Goal: Task Accomplishment & Management: Manage account settings

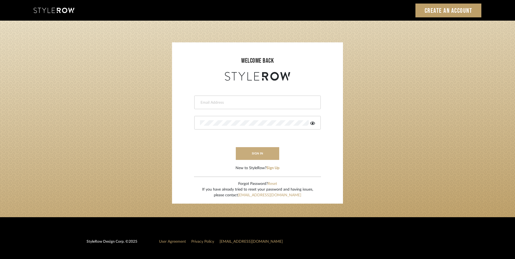
type input "katie@flairinteriorsllc.com"
click at [254, 155] on button "sign in" at bounding box center [257, 153] width 43 height 13
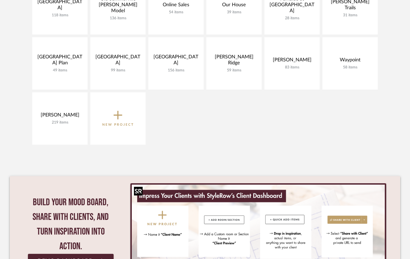
scroll to position [407, 0]
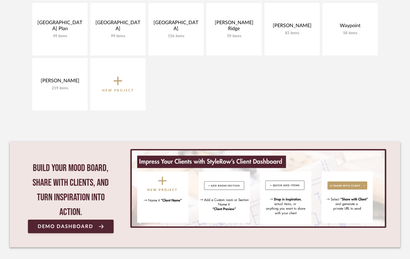
click at [119, 86] on icon at bounding box center [118, 80] width 9 height 11
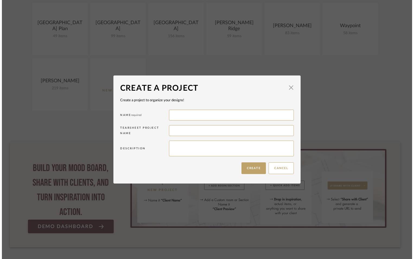
scroll to position [0, 0]
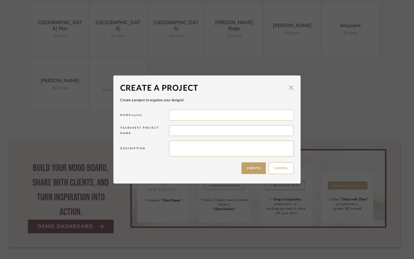
click at [210, 113] on input at bounding box center [231, 115] width 125 height 11
type input "[GEOGRAPHIC_DATA]"
click at [255, 166] on button "Create" at bounding box center [254, 168] width 24 height 12
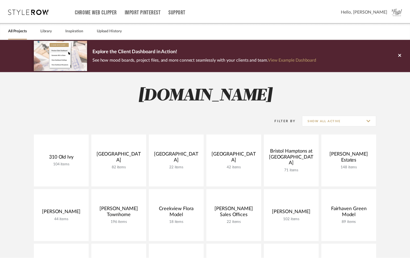
scroll to position [407, 0]
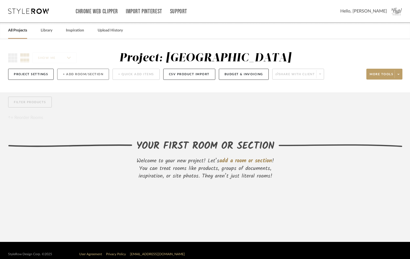
click at [72, 74] on button "+ Add Room/Section" at bounding box center [83, 74] width 52 height 11
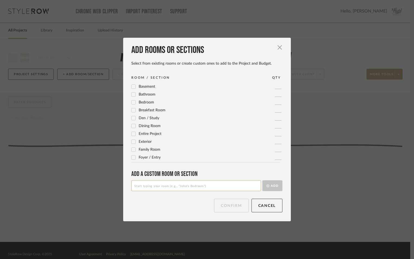
click at [137, 111] on label "Breakfast Room" at bounding box center [148, 110] width 34 height 5
drag, startPoint x: 226, startPoint y: 206, endPoint x: 272, endPoint y: 205, distance: 46.7
click at [226, 206] on button "Confirm" at bounding box center [231, 206] width 34 height 14
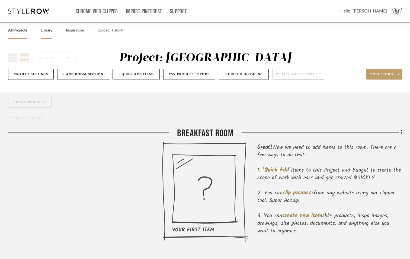
click at [46, 28] on link "Library" at bounding box center [47, 30] width 12 height 7
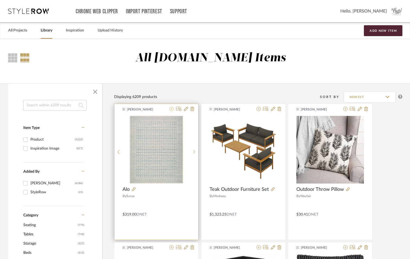
click at [172, 109] on icon at bounding box center [172, 109] width 4 height 4
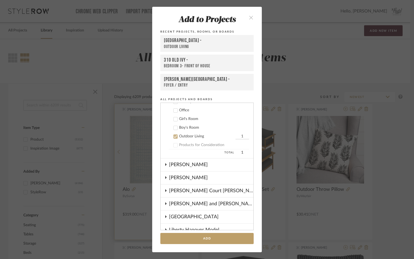
scroll to position [356, 0]
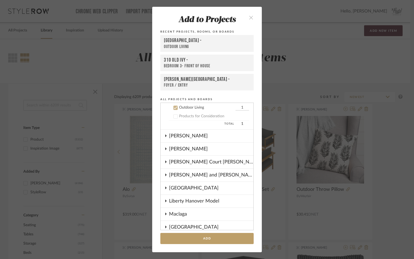
click at [174, 109] on icon at bounding box center [176, 108] width 4 height 4
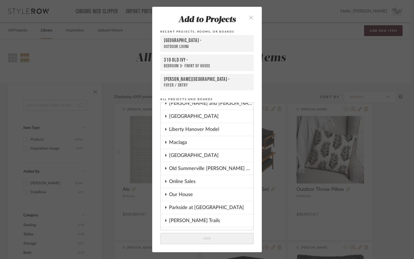
scroll to position [411, 0]
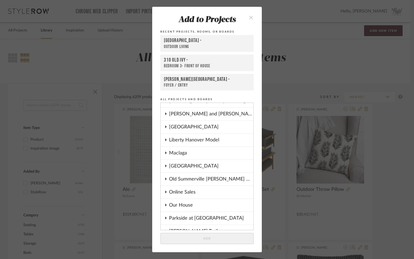
click at [188, 127] on div "Lake Leelanau" at bounding box center [211, 127] width 84 height 12
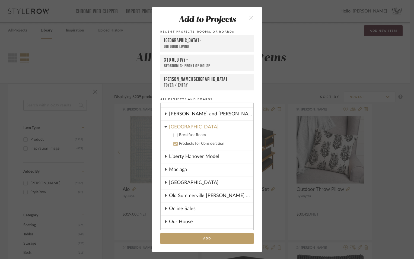
click at [174, 134] on icon at bounding box center [176, 135] width 4 height 4
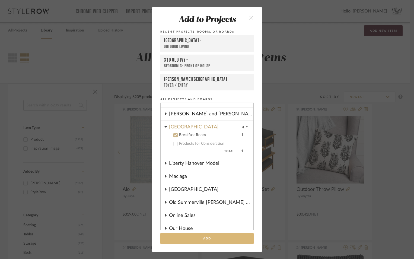
click at [217, 238] on button "Add" at bounding box center [206, 238] width 93 height 11
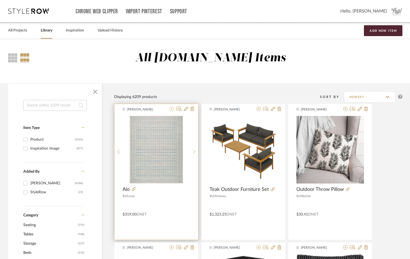
click at [172, 109] on icon at bounding box center [172, 109] width 4 height 4
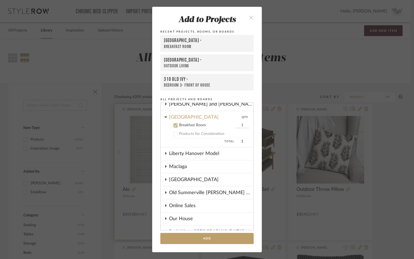
scroll to position [309, 0]
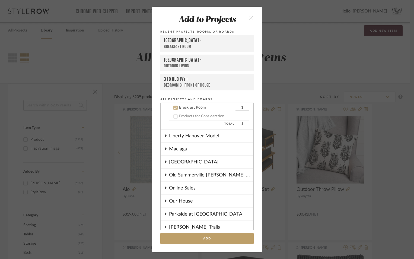
click at [171, 47] on div "Breakfast Room" at bounding box center [207, 47] width 86 height 6
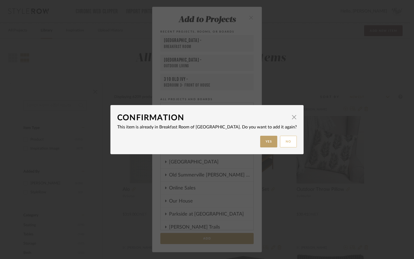
drag, startPoint x: 274, startPoint y: 143, endPoint x: 286, endPoint y: 116, distance: 29.6
click at [280, 143] on button "No" at bounding box center [288, 142] width 17 height 12
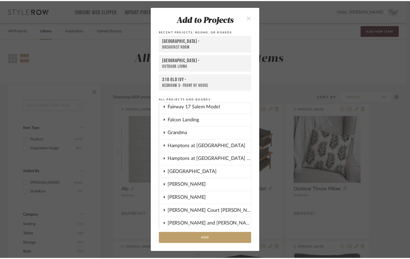
scroll to position [37, 0]
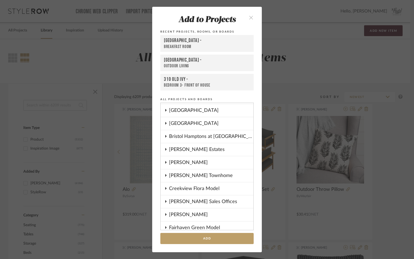
click at [249, 18] on icon "close" at bounding box center [251, 17] width 5 height 5
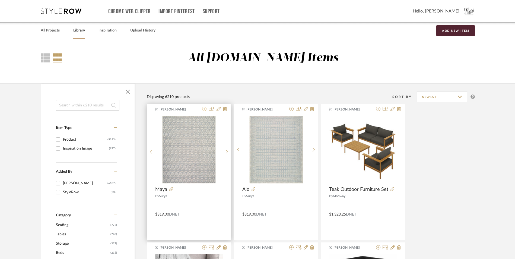
click at [205, 109] on icon at bounding box center [204, 109] width 4 height 4
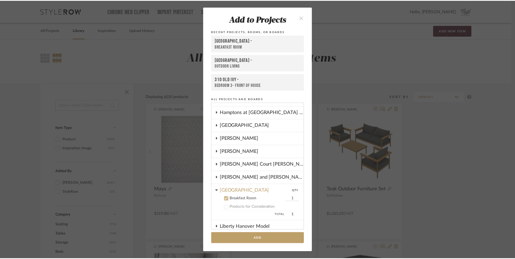
scroll to position [309, 0]
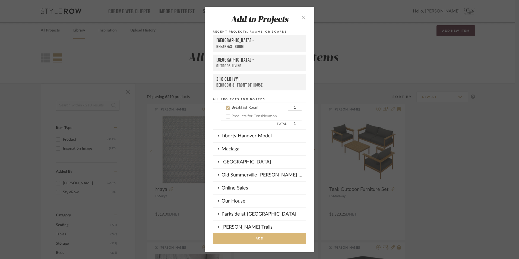
click at [254, 242] on button "Add" at bounding box center [259, 238] width 93 height 11
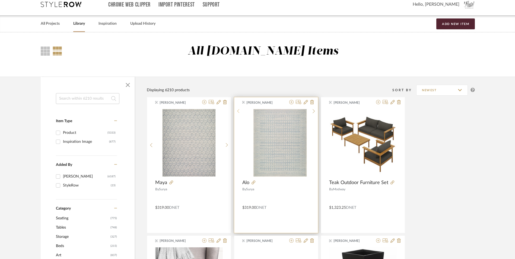
scroll to position [0, 0]
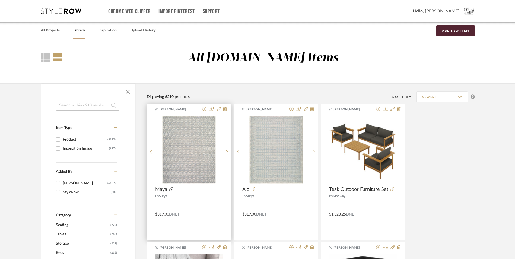
click at [170, 191] on icon at bounding box center [171, 189] width 4 height 4
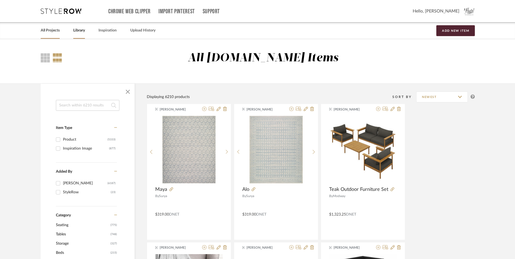
click at [55, 30] on link "All Projects" at bounding box center [50, 30] width 19 height 7
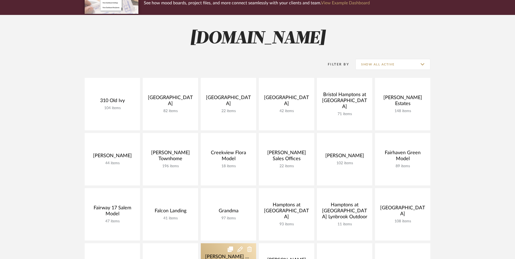
scroll to position [136, 0]
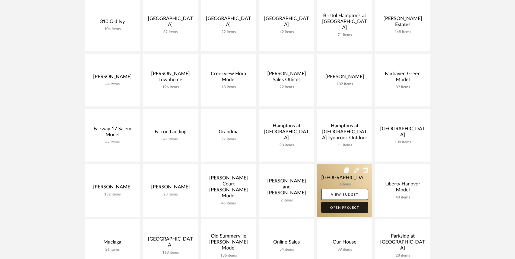
click at [347, 208] on link "Open Project" at bounding box center [344, 207] width 47 height 11
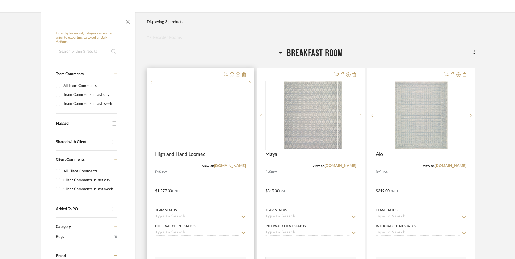
scroll to position [81, 0]
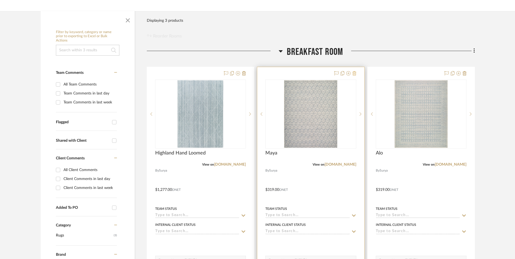
click at [355, 73] on icon at bounding box center [355, 73] width 4 height 4
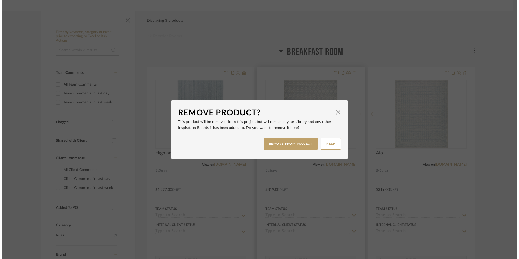
scroll to position [0, 0]
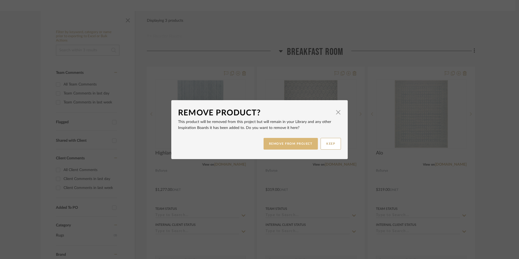
click at [302, 150] on div "REMOVE FROM PROJECT KEEP" at bounding box center [259, 143] width 163 height 17
click at [302, 148] on button "REMOVE FROM PROJECT" at bounding box center [291, 144] width 55 height 12
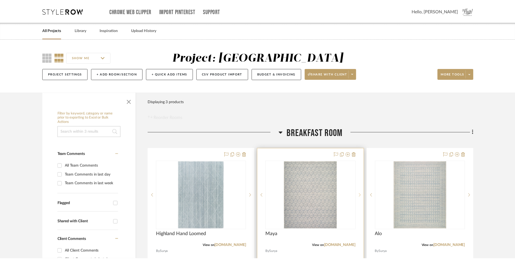
scroll to position [81, 0]
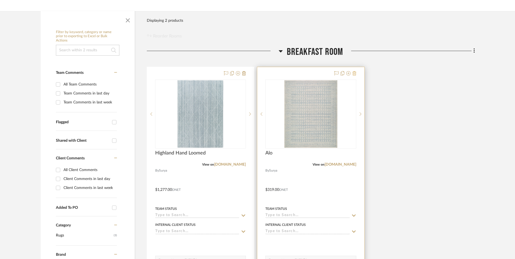
click at [355, 75] on icon at bounding box center [355, 73] width 4 height 4
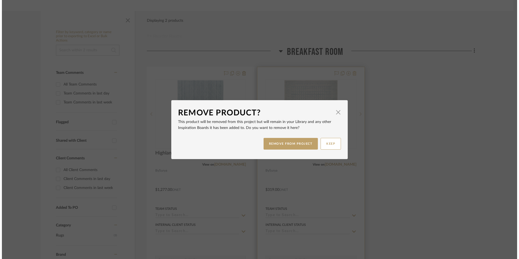
scroll to position [0, 0]
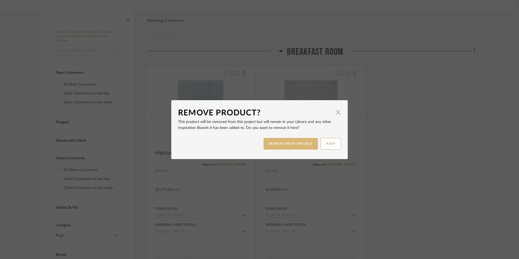
click at [290, 147] on button "REMOVE FROM PROJECT" at bounding box center [291, 144] width 55 height 12
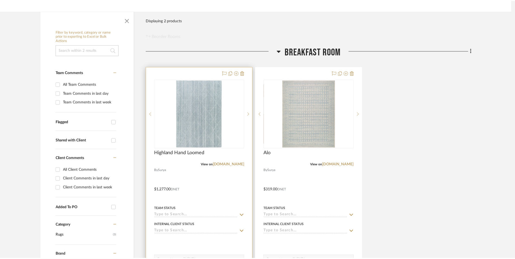
scroll to position [81, 0]
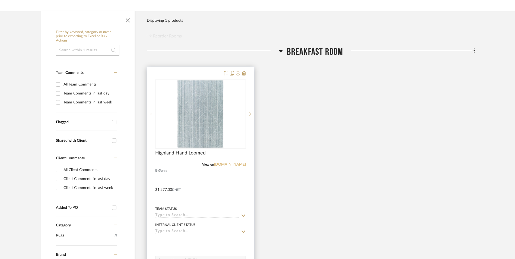
click at [233, 165] on link "[DOMAIN_NAME]" at bounding box center [230, 165] width 32 height 4
click at [195, 141] on img "0" at bounding box center [200, 114] width 46 height 68
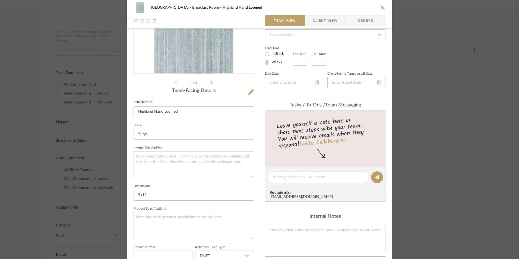
scroll to position [109, 0]
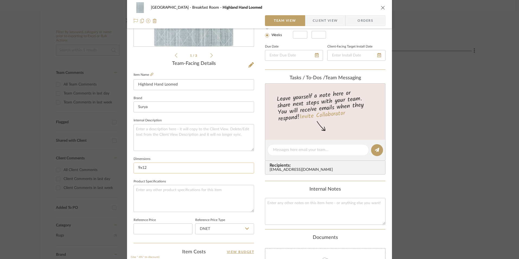
click at [168, 171] on input "9x12" at bounding box center [194, 168] width 120 height 11
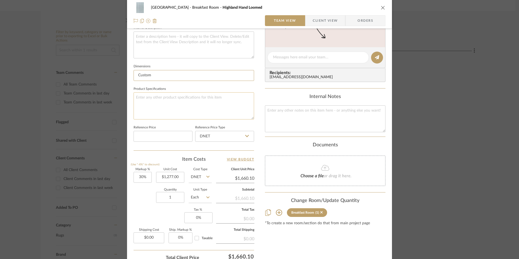
scroll to position [217, 0]
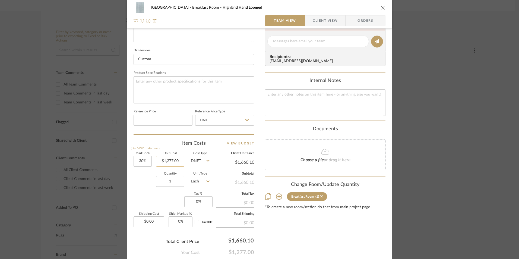
type input "Custom"
type input "1277.00"
click at [166, 160] on input "1277.00" at bounding box center [170, 161] width 28 height 11
type input "$17.00"
click at [206, 181] on icon at bounding box center [207, 181] width 3 height 2
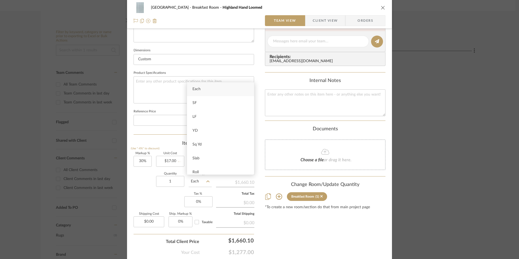
type input "$22.10"
click at [204, 101] on div "SF" at bounding box center [220, 103] width 67 height 14
type input "SF"
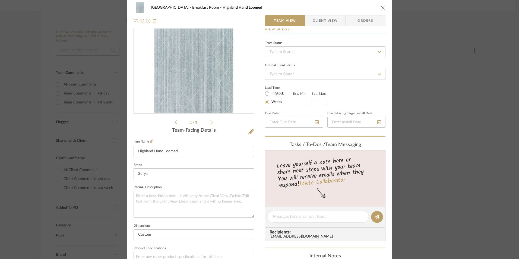
scroll to position [0, 0]
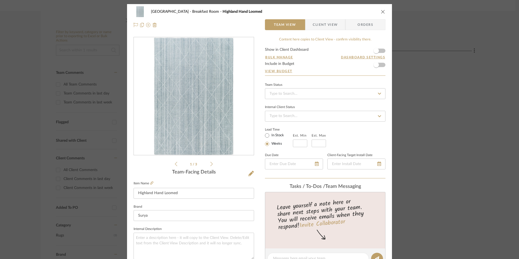
click at [241, 27] on div at bounding box center [194, 24] width 120 height 11
click at [382, 9] on icon "close" at bounding box center [383, 11] width 4 height 4
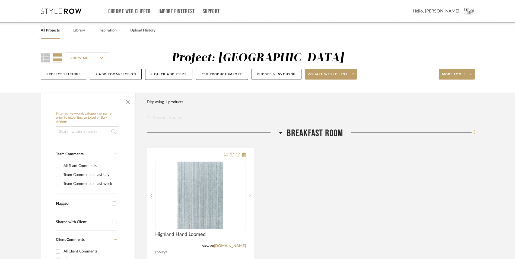
click at [414, 131] on icon at bounding box center [475, 132] width 2 height 6
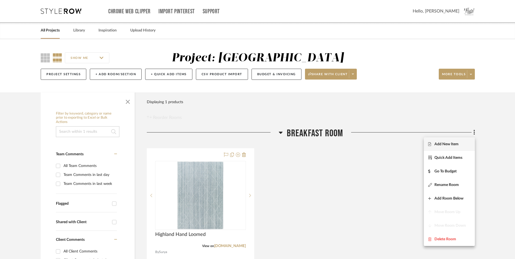
click at [414, 142] on span "Add New Item" at bounding box center [446, 144] width 24 height 5
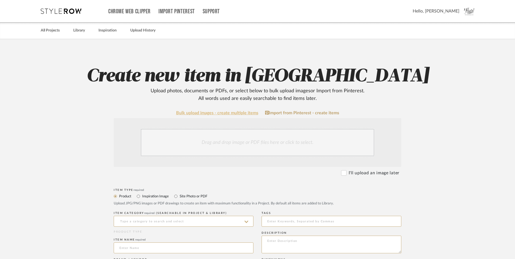
click at [205, 113] on link "Bulk upload images - create multiple items" at bounding box center [217, 113] width 82 height 5
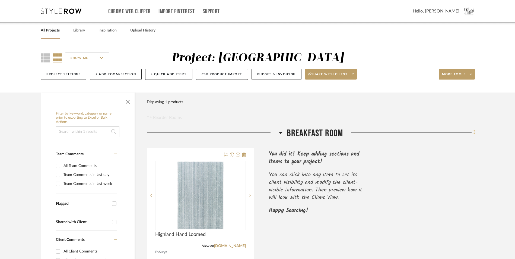
click at [414, 133] on icon at bounding box center [475, 132] width 2 height 6
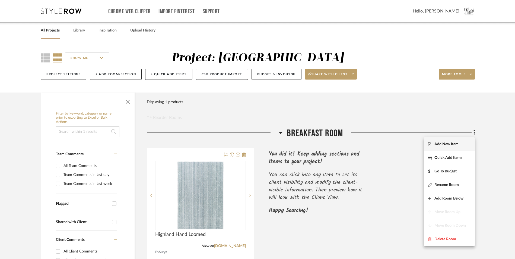
click at [414, 145] on span "Add New Item" at bounding box center [446, 144] width 24 height 5
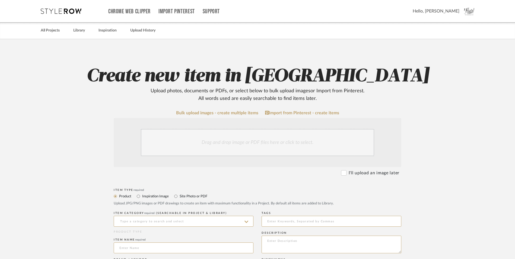
click at [215, 142] on div "Drag and drop image or PDF files here or click to select." at bounding box center [257, 142] width 233 height 27
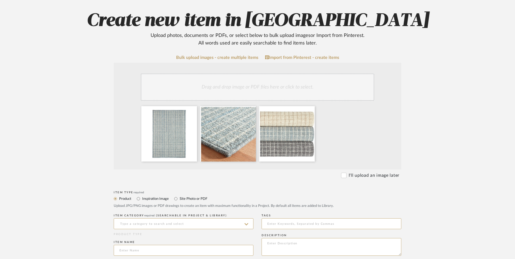
scroll to position [136, 0]
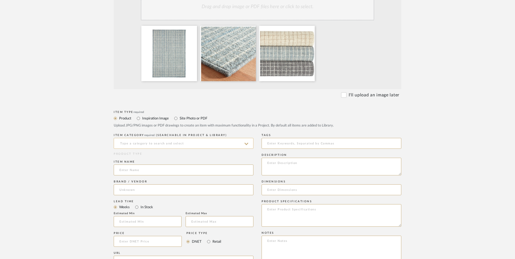
click at [169, 144] on input at bounding box center [184, 143] width 140 height 11
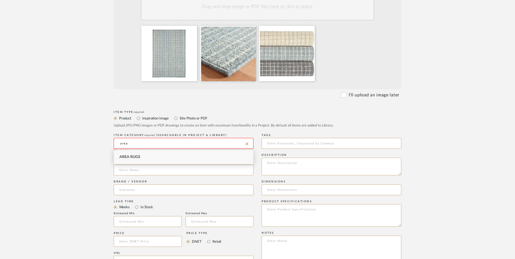
click at [156, 156] on div "Area Rugs" at bounding box center [183, 157] width 139 height 14
type input "Area Rugs"
click at [153, 171] on input at bounding box center [184, 169] width 140 height 11
type input "Conall"
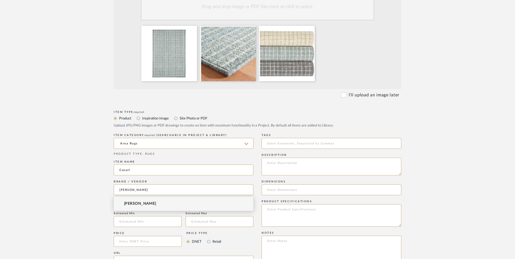
type input "Annie Selke"
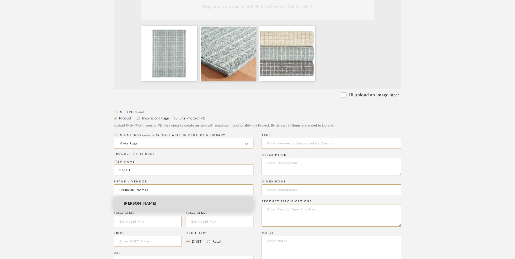
click at [139, 202] on span "Annie Selke" at bounding box center [140, 203] width 32 height 5
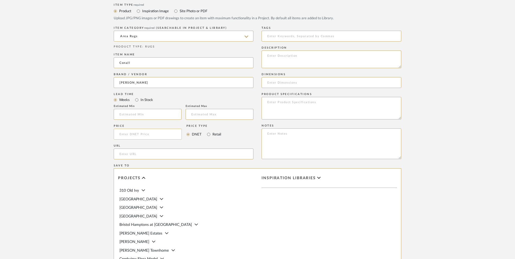
scroll to position [244, 0]
click at [151, 131] on input at bounding box center [148, 132] width 68 height 11
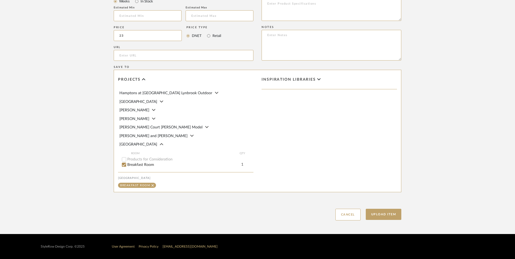
scroll to position [163, 0]
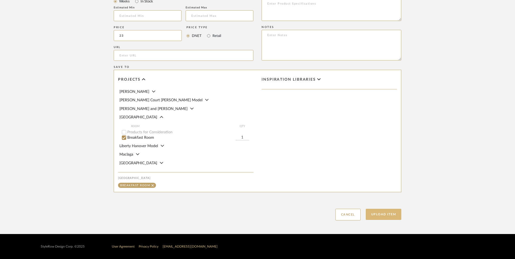
type input "$23.00"
click at [394, 218] on button "Upload Item" at bounding box center [384, 214] width 36 height 11
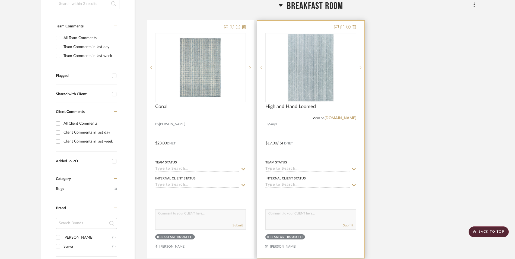
scroll to position [128, 0]
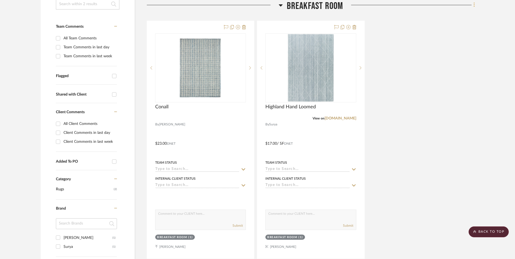
click at [414, 7] on icon at bounding box center [474, 4] width 1 height 5
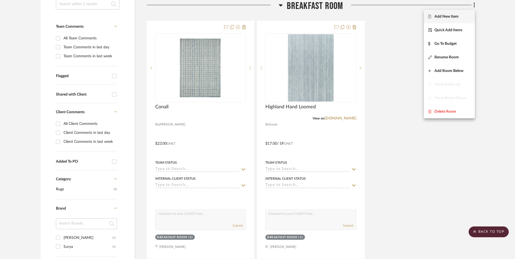
click at [414, 18] on span "Add New Item" at bounding box center [446, 16] width 24 height 5
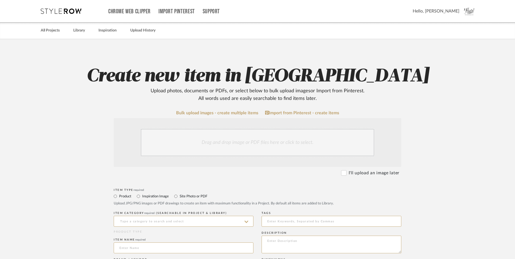
click at [212, 144] on div "Drag and drop image or PDF files here or click to select." at bounding box center [257, 142] width 233 height 27
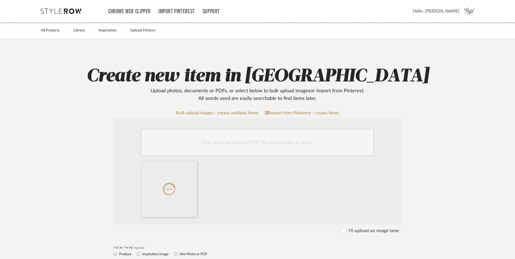
click at [229, 143] on div "Drag and drop image or PDF files here or click to select." at bounding box center [257, 142] width 233 height 27
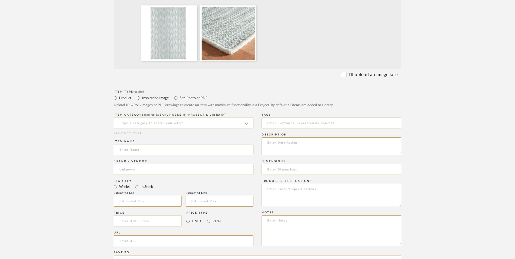
scroll to position [163, 0]
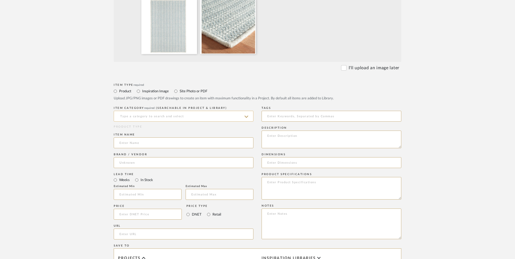
click at [146, 114] on input at bounding box center [184, 116] width 140 height 11
click at [137, 131] on span "Area Rugs" at bounding box center [129, 130] width 21 height 4
type input "Area Rugs"
click at [131, 142] on input at bounding box center [184, 142] width 140 height 11
type input "Jett"
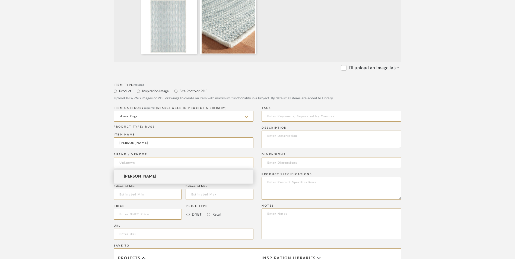
click at [137, 162] on input at bounding box center [184, 162] width 140 height 11
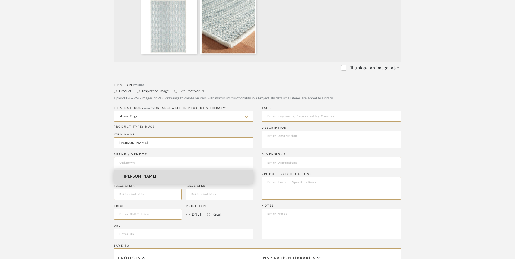
click at [140, 177] on span "Annie Selke" at bounding box center [140, 176] width 32 height 5
type input "Annie Selke"
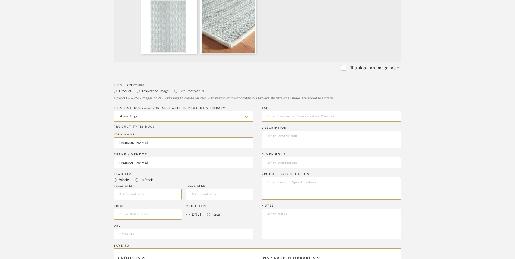
scroll to position [217, 0]
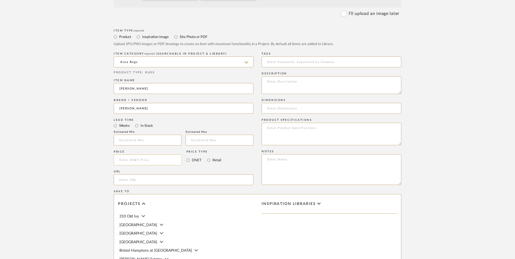
click at [141, 155] on input at bounding box center [148, 159] width 68 height 11
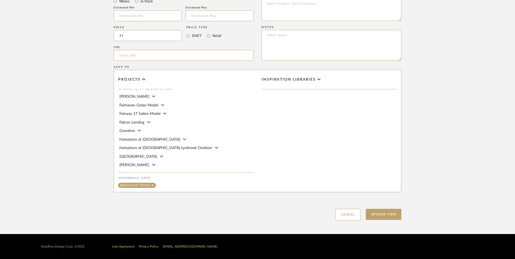
scroll to position [136, 0]
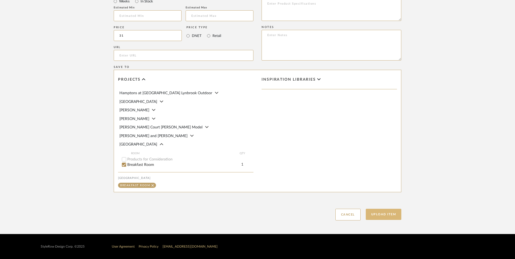
type input "$31.00"
click at [381, 211] on button "Upload Item" at bounding box center [384, 214] width 36 height 11
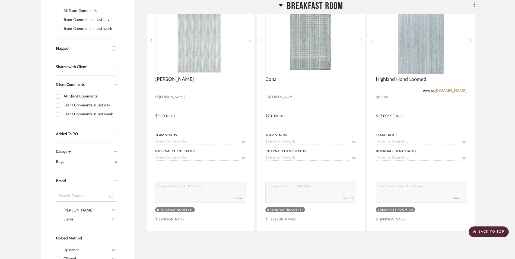
scroll to position [128, 0]
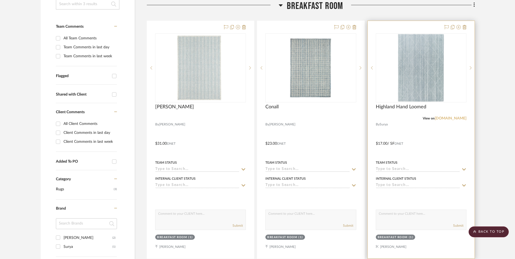
click at [414, 117] on link "[DOMAIN_NAME]" at bounding box center [451, 118] width 32 height 4
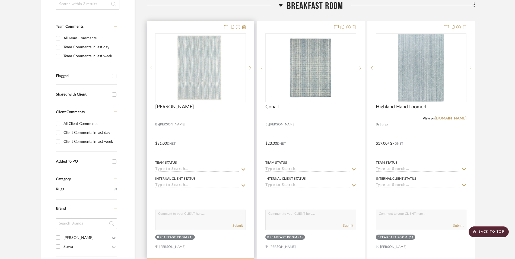
scroll to position [73, 0]
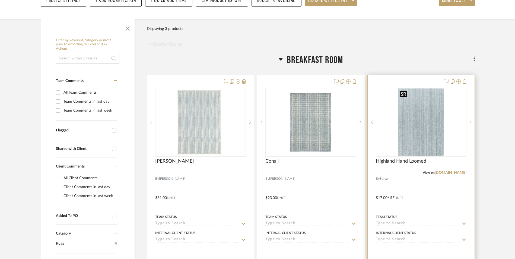
click at [401, 132] on img "0" at bounding box center [421, 122] width 46 height 68
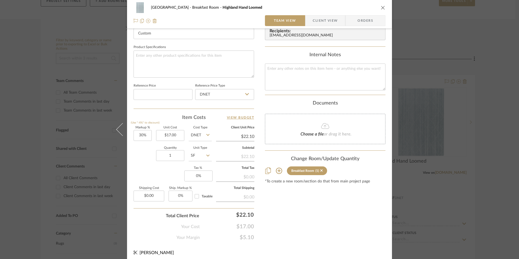
scroll to position [244, 0]
click at [137, 135] on input "30" at bounding box center [143, 134] width 18 height 11
type input "20%"
click at [145, 157] on div "Quantity 1 Unit Type SF" at bounding box center [173, 154] width 78 height 19
type input "$20.40"
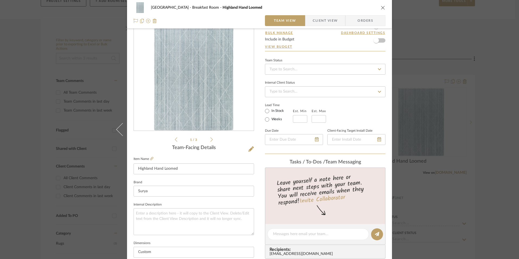
scroll to position [0, 0]
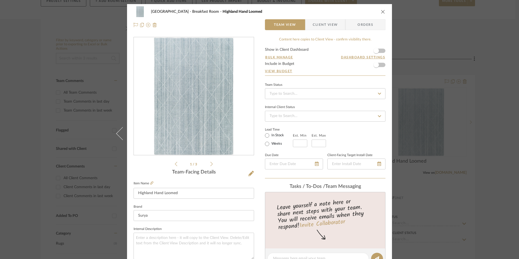
click at [380, 50] on form "Show in Client Dashboard Bulk Manage Dashboard Settings Include in Budget View …" at bounding box center [325, 62] width 120 height 28
click at [379, 53] on span "button" at bounding box center [376, 51] width 12 height 12
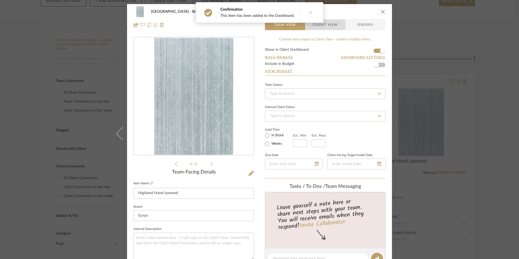
click at [325, 26] on span "Client View" at bounding box center [325, 24] width 25 height 11
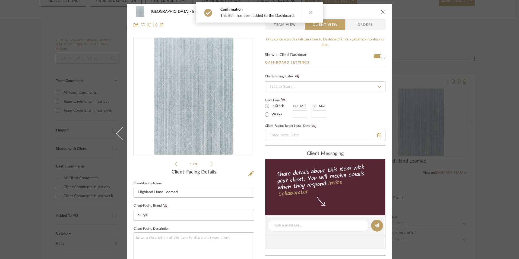
click at [337, 26] on span "Client View" at bounding box center [325, 24] width 40 height 11
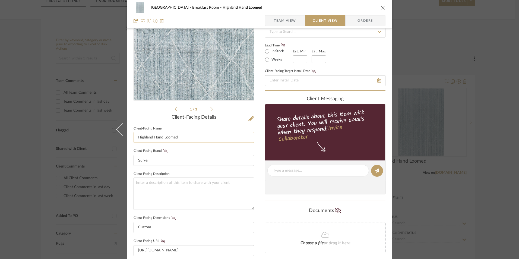
scroll to position [81, 0]
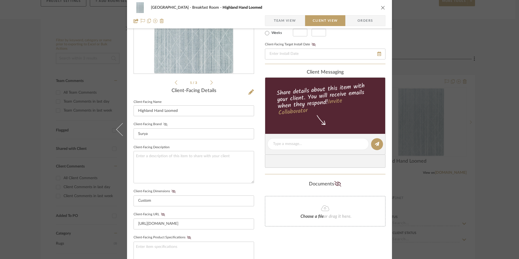
click at [164, 123] on icon at bounding box center [165, 124] width 4 height 3
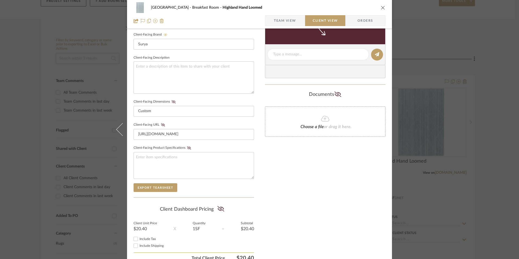
scroll to position [190, 0]
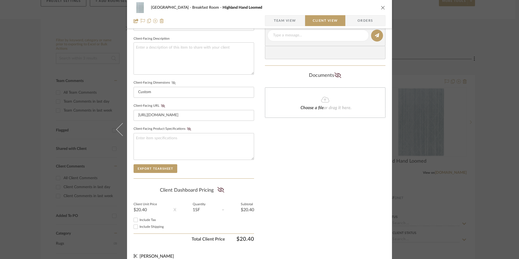
click at [172, 83] on icon at bounding box center [174, 82] width 4 height 3
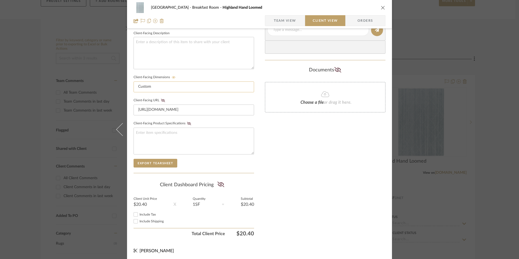
scroll to position [197, 0]
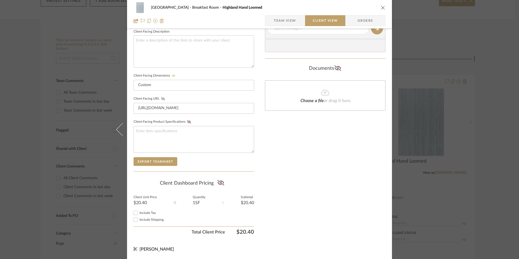
click at [162, 100] on icon at bounding box center [163, 98] width 4 height 3
click at [222, 183] on icon at bounding box center [220, 182] width 7 height 5
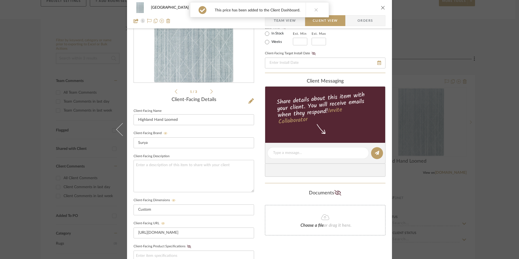
scroll to position [0, 0]
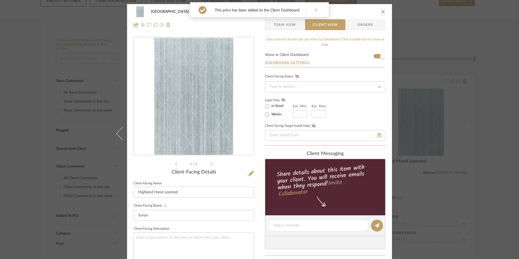
drag, startPoint x: 380, startPoint y: 13, endPoint x: 385, endPoint y: 11, distance: 5.1
click at [381, 13] on icon "close" at bounding box center [383, 11] width 4 height 4
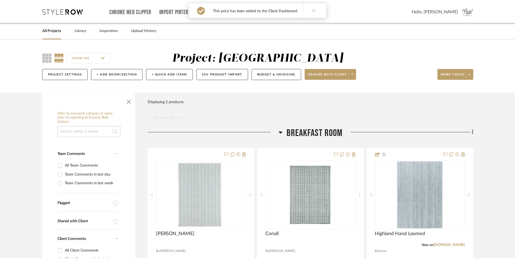
scroll to position [73, 0]
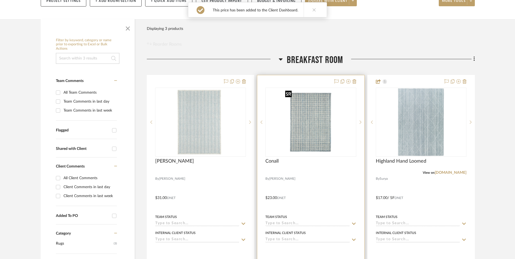
click at [288, 137] on img "0" at bounding box center [311, 122] width 56 height 68
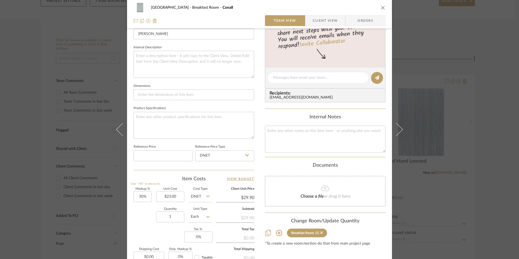
scroll to position [190, 0]
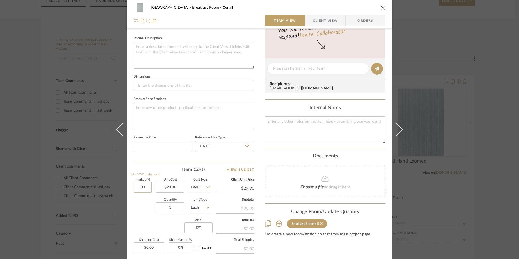
click at [139, 185] on input "30" at bounding box center [143, 187] width 18 height 11
type input "20%"
click at [148, 210] on div "Quantity 1 Unit Type Each" at bounding box center [173, 207] width 78 height 19
type input "$27.60"
click at [201, 207] on input "Each" at bounding box center [200, 207] width 23 height 11
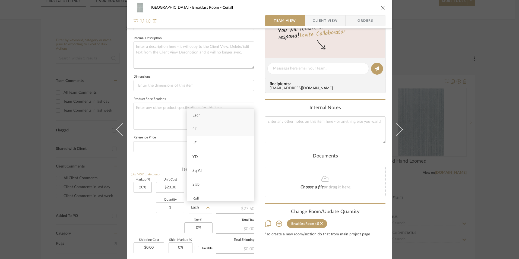
click at [199, 128] on div "SF" at bounding box center [220, 129] width 67 height 14
type input "SF"
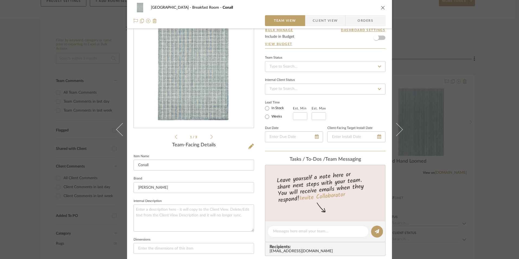
scroll to position [0, 0]
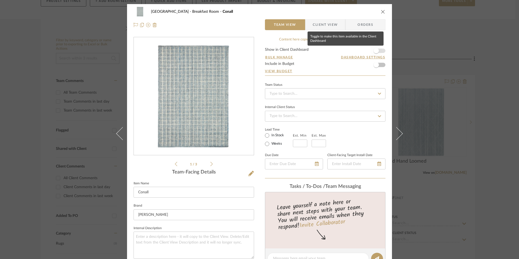
click at [380, 51] on span "button" at bounding box center [376, 51] width 12 height 12
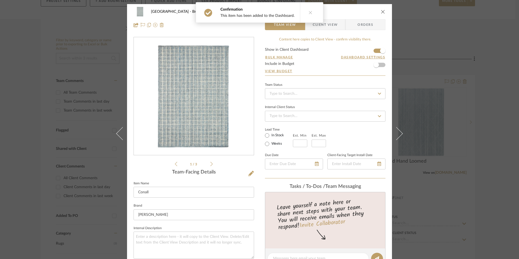
click at [334, 27] on span "Client View" at bounding box center [325, 24] width 25 height 11
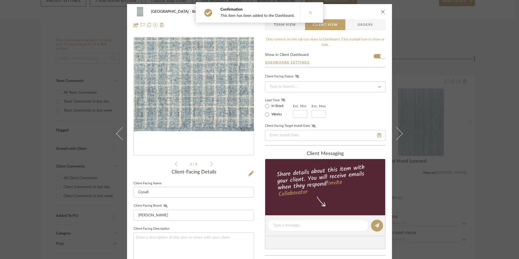
scroll to position [81, 0]
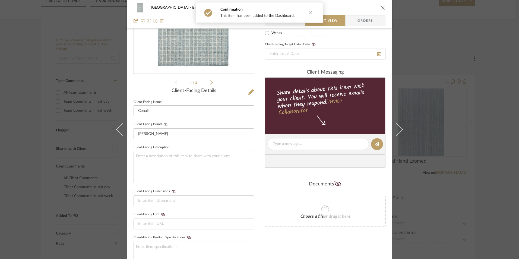
click at [163, 123] on icon at bounding box center [165, 124] width 4 height 3
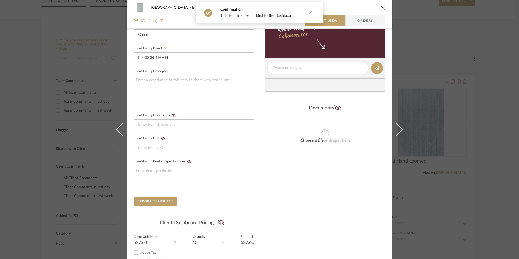
scroll to position [163, 0]
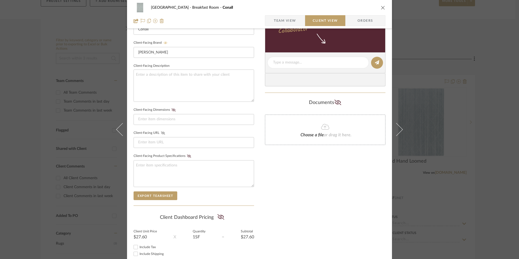
click at [161, 134] on icon at bounding box center [163, 132] width 4 height 3
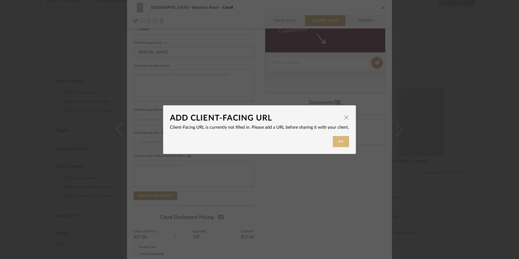
click at [333, 140] on button "Ok" at bounding box center [341, 141] width 16 height 11
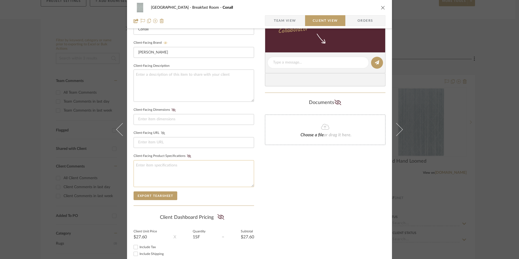
scroll to position [197, 0]
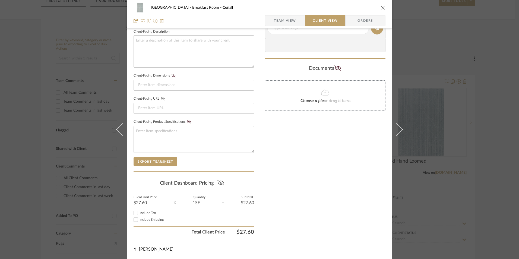
click at [217, 183] on icon at bounding box center [220, 182] width 7 height 5
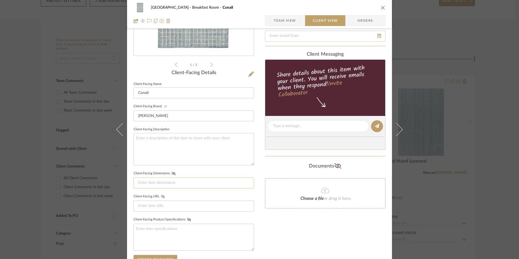
scroll to position [109, 0]
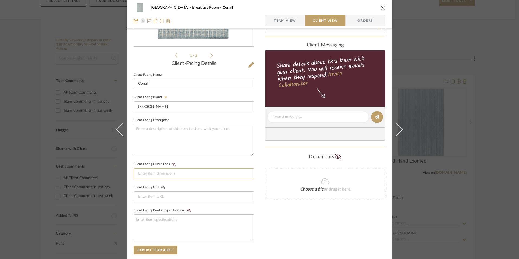
click at [151, 171] on input at bounding box center [194, 173] width 120 height 11
click at [157, 195] on input at bounding box center [194, 196] width 120 height 11
paste input "https://www.annieselke.com/products/conall-slate-hand-micro-hooked-wool-custom-…"
type input "https://www.annieselke.com/products/conall-slate-hand-micro-hooked-wool-custom-…"
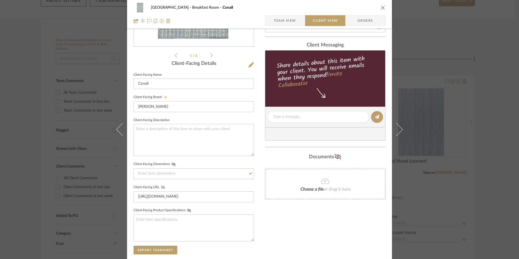
click at [161, 188] on icon at bounding box center [163, 187] width 4 height 3
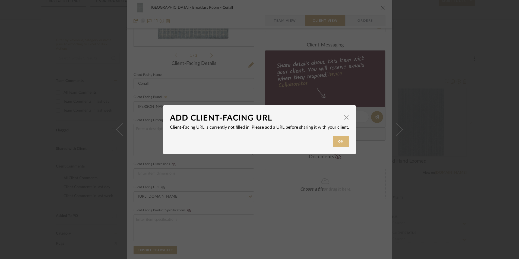
click at [338, 142] on button "Ok" at bounding box center [341, 141] width 16 height 11
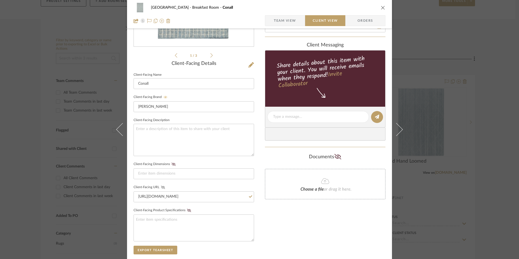
click at [201, 206] on sr-form-field "Client-Facing URL https://www.annieselke.com/products/conall-slate-hand-micro-h…" at bounding box center [194, 194] width 120 height 23
click at [198, 198] on input "https://www.annieselke.com/products/conall-slate-hand-micro-hooked-wool-custom-…" at bounding box center [194, 196] width 120 height 11
click at [212, 212] on fieldset "Client-Facing Product Specifications" at bounding box center [194, 224] width 120 height 35
click at [161, 188] on icon at bounding box center [163, 187] width 4 height 3
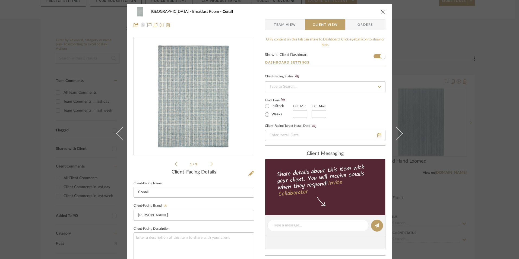
click at [381, 11] on icon "close" at bounding box center [383, 11] width 4 height 4
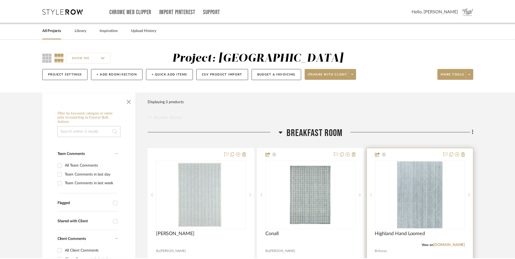
scroll to position [73, 0]
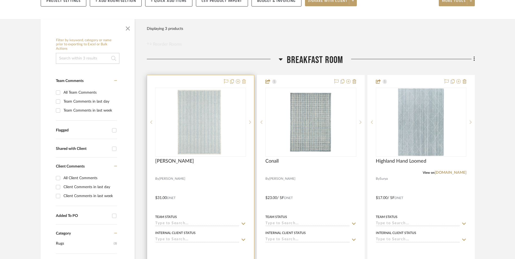
click at [242, 82] on icon at bounding box center [244, 81] width 4 height 4
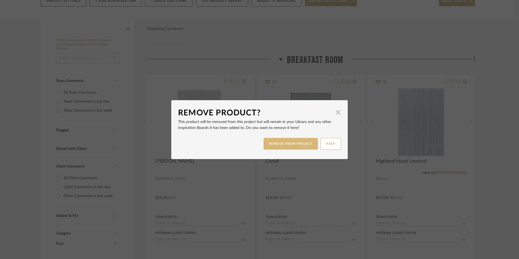
click at [298, 143] on button "REMOVE FROM PROJECT" at bounding box center [291, 144] width 55 height 12
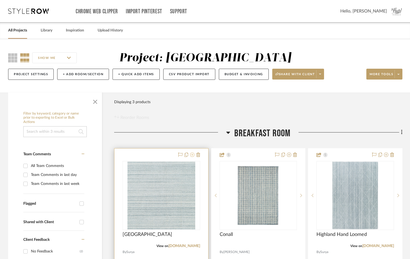
click at [194, 154] on icon at bounding box center [192, 155] width 4 height 4
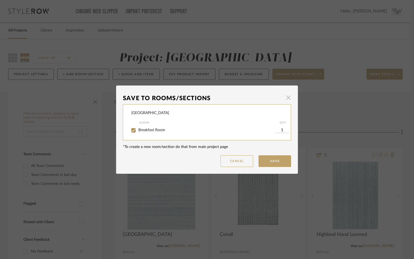
click at [288, 96] on span "button" at bounding box center [288, 97] width 11 height 11
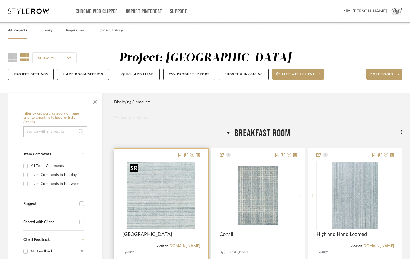
click at [159, 206] on img "0" at bounding box center [162, 195] width 68 height 68
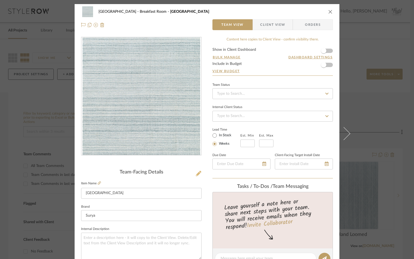
click at [196, 173] on icon at bounding box center [198, 173] width 5 height 5
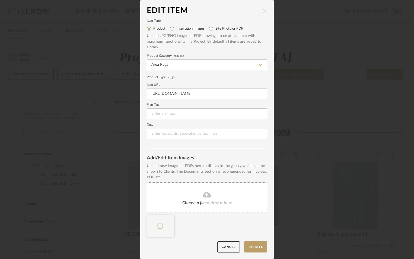
click at [263, 9] on icon "close" at bounding box center [265, 11] width 4 height 4
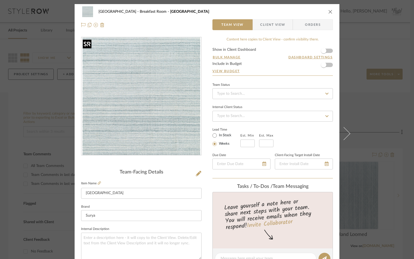
click at [138, 116] on img "0" at bounding box center [141, 96] width 118 height 118
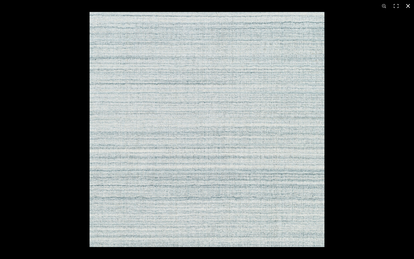
click at [409, 7] on button at bounding box center [408, 6] width 12 height 12
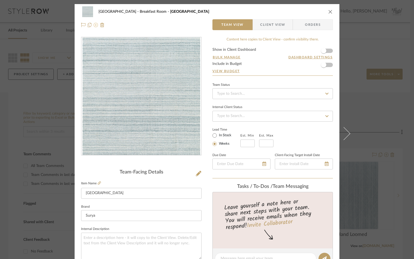
click at [94, 25] on icon at bounding box center [96, 25] width 4 height 4
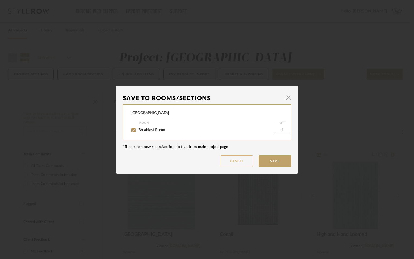
click at [239, 157] on button "Cancel" at bounding box center [237, 161] width 33 height 12
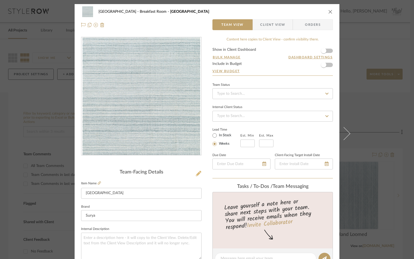
click at [197, 173] on icon at bounding box center [198, 173] width 5 height 5
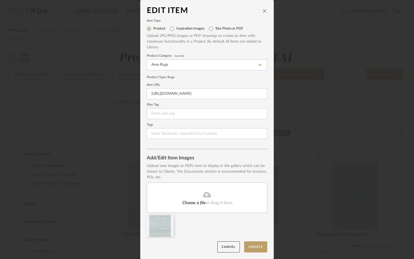
click at [187, 195] on fa-icon at bounding box center [206, 194] width 49 height 7
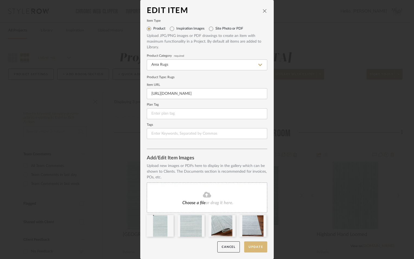
click at [259, 249] on button "Update" at bounding box center [255, 246] width 23 height 11
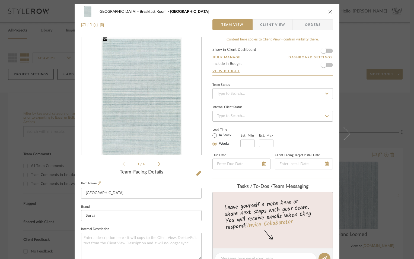
click at [329, 51] on form "Show in Client Dashboard Bulk Manage Dashboard Settings Include in Budget View …" at bounding box center [272, 62] width 120 height 28
click at [326, 50] on span "button" at bounding box center [324, 51] width 12 height 12
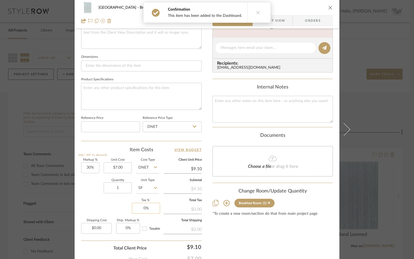
scroll to position [244, 0]
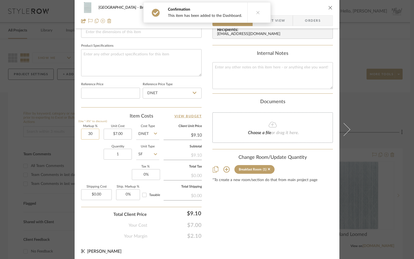
click at [85, 133] on input "30" at bounding box center [90, 134] width 18 height 11
click at [240, 208] on div "Content here copies to Client View - confirm visibility there. Show in Client D…" at bounding box center [272, 16] width 120 height 447
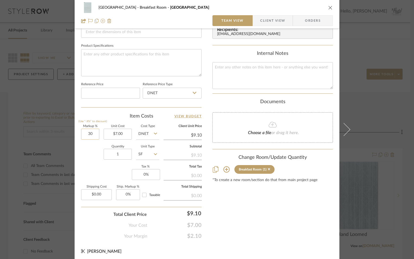
click at [82, 135] on input "30" at bounding box center [90, 134] width 18 height 11
type input "50%"
click at [89, 155] on div "Quantity 1 Unit Type SF" at bounding box center [120, 154] width 78 height 19
type input "$10.50"
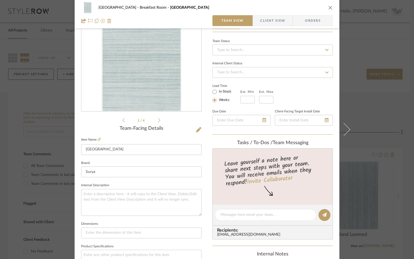
scroll to position [0, 0]
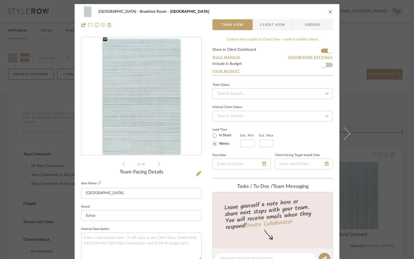
click at [281, 24] on span "Client View" at bounding box center [272, 24] width 25 height 11
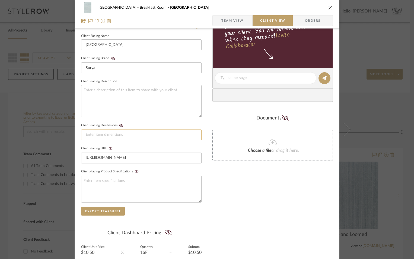
scroll to position [197, 0]
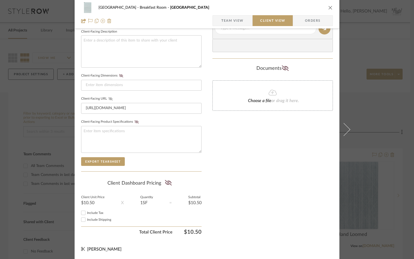
click at [109, 100] on icon at bounding box center [111, 98] width 4 height 3
click at [167, 185] on icon at bounding box center [168, 182] width 7 height 5
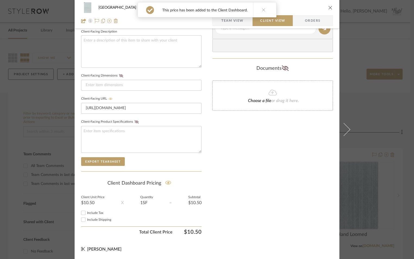
scroll to position [88, 0]
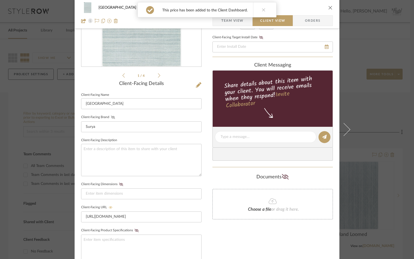
click at [111, 116] on icon at bounding box center [113, 117] width 4 height 3
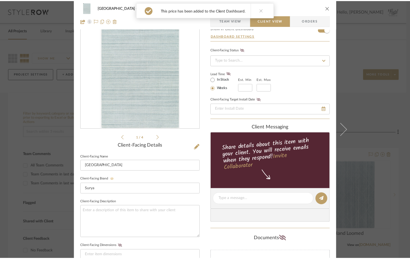
scroll to position [0, 0]
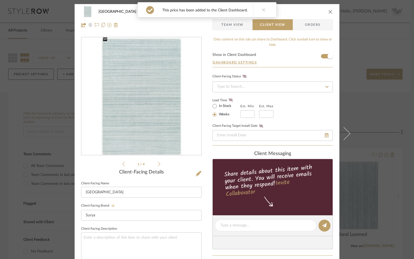
click at [329, 11] on icon "close" at bounding box center [330, 11] width 4 height 4
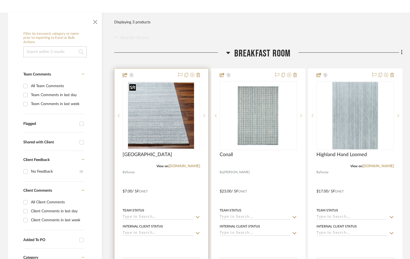
scroll to position [81, 0]
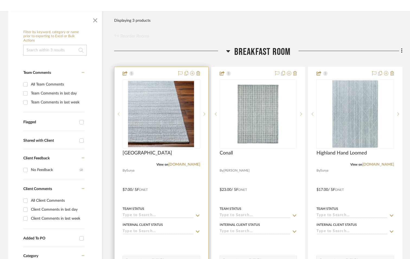
click at [119, 115] on icon at bounding box center [119, 114] width 2 height 4
click at [119, 115] on icon at bounding box center [119, 113] width 2 height 3
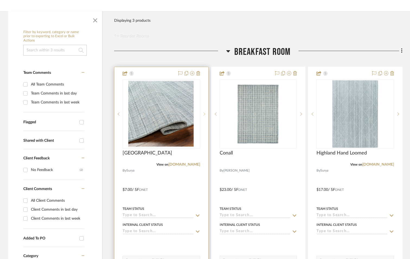
click at [204, 113] on icon at bounding box center [205, 114] width 2 height 4
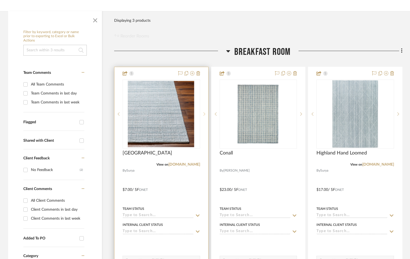
click at [204, 113] on icon at bounding box center [205, 114] width 2 height 4
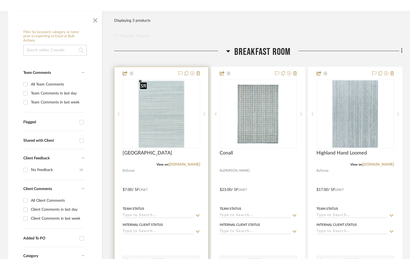
click at [169, 135] on img "0" at bounding box center [161, 114] width 47 height 68
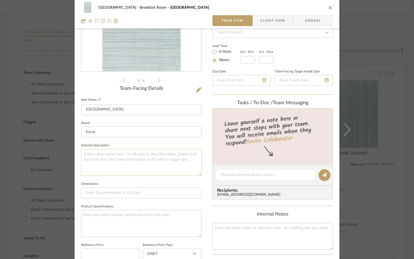
scroll to position [0, 0]
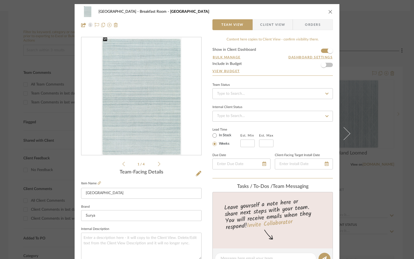
click at [328, 9] on button "close" at bounding box center [330, 11] width 5 height 5
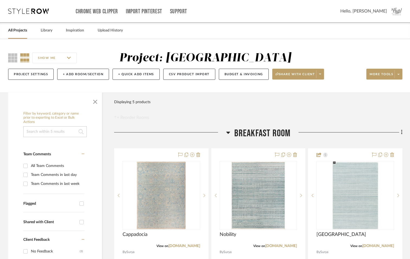
click at [151, 34] on div "All Projects Library Inspiration Upload History" at bounding box center [205, 30] width 410 height 17
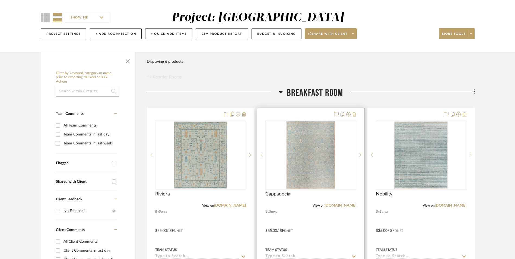
scroll to position [81, 0]
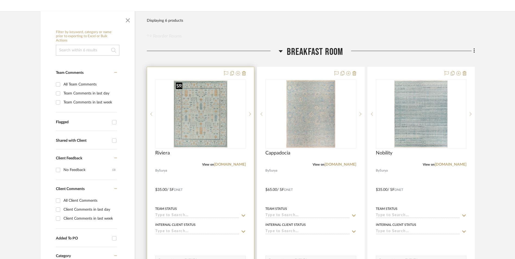
click at [211, 99] on img "0" at bounding box center [201, 114] width 54 height 68
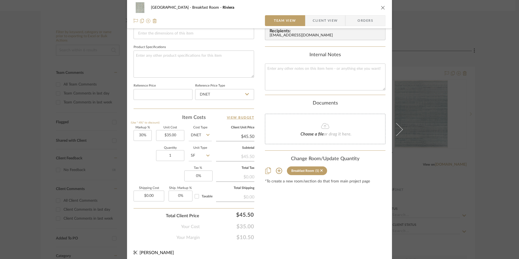
scroll to position [246, 0]
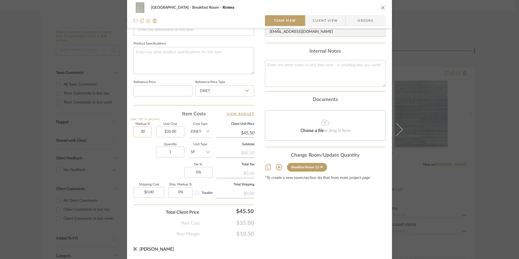
click at [137, 134] on input "30" at bounding box center [143, 131] width 18 height 11
type input "40%"
click at [150, 151] on div "Quantity 1 Unit Type SF" at bounding box center [173, 152] width 78 height 19
type input "$49.00"
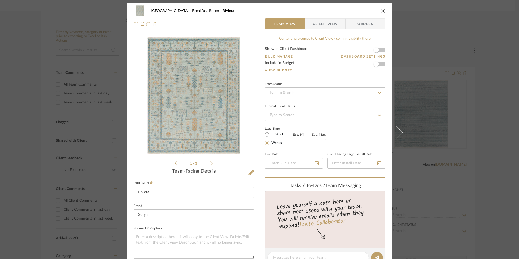
scroll to position [0, 0]
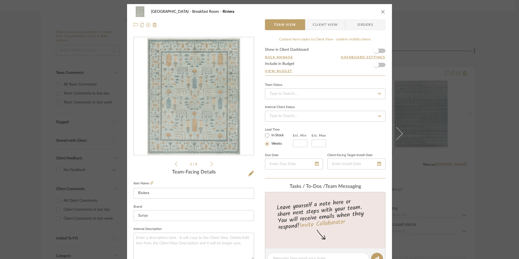
click at [331, 26] on span "Client View" at bounding box center [325, 24] width 25 height 11
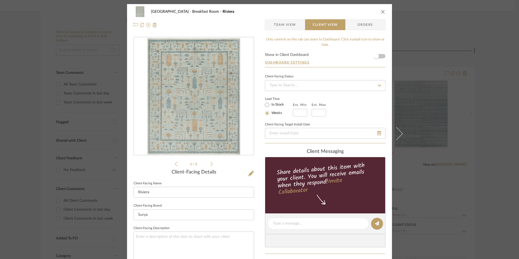
click at [381, 56] on form "Show in Client Dashboard Dashboard Settings" at bounding box center [325, 60] width 120 height 14
click at [377, 56] on span "button" at bounding box center [376, 56] width 12 height 12
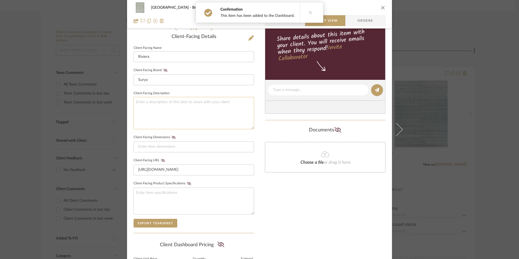
scroll to position [136, 0]
click at [164, 70] on icon at bounding box center [165, 69] width 4 height 3
click at [161, 161] on icon at bounding box center [163, 159] width 4 height 3
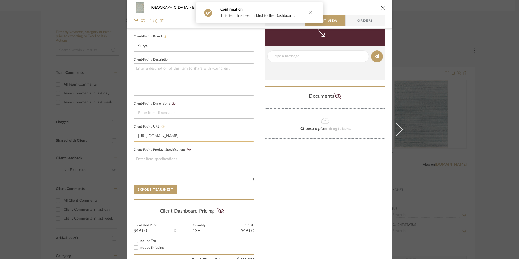
scroll to position [197, 0]
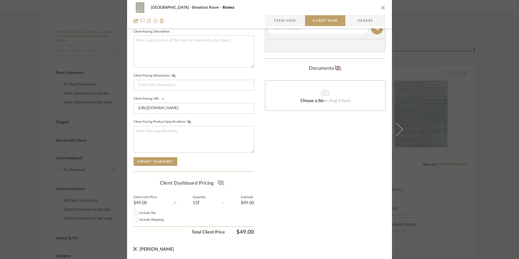
click at [219, 183] on icon at bounding box center [220, 182] width 7 height 5
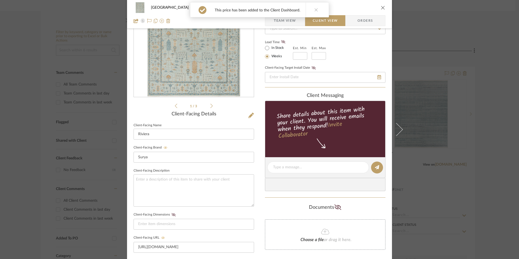
scroll to position [0, 0]
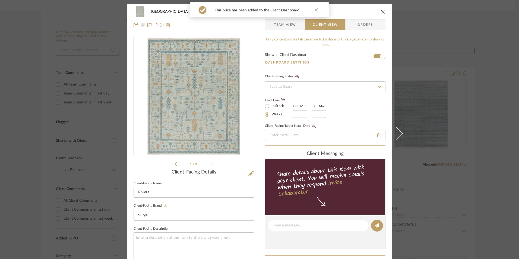
click at [381, 11] on icon "close" at bounding box center [383, 11] width 4 height 4
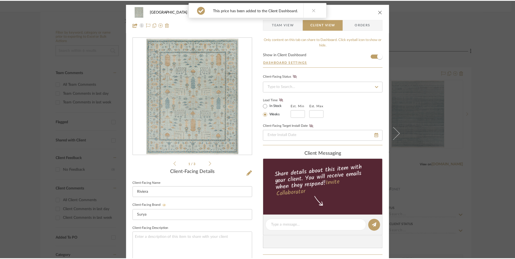
scroll to position [81, 0]
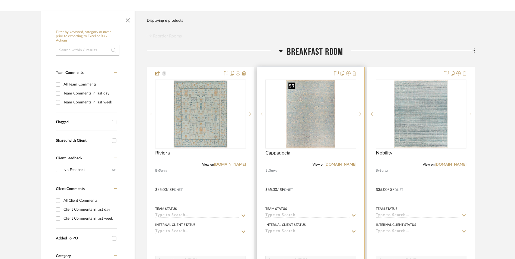
click at [317, 100] on img "0" at bounding box center [310, 114] width 49 height 68
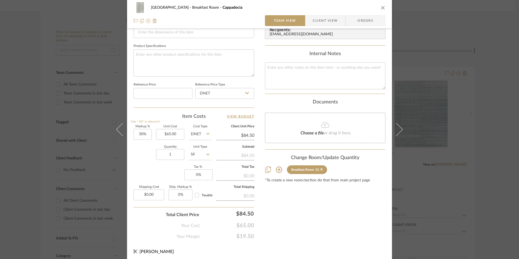
scroll to position [244, 0]
click at [136, 134] on input "30" at bounding box center [143, 134] width 18 height 11
type input "40%"
click at [138, 159] on div "Quantity 1 Unit Type SF" at bounding box center [173, 154] width 78 height 19
type input "$91.00"
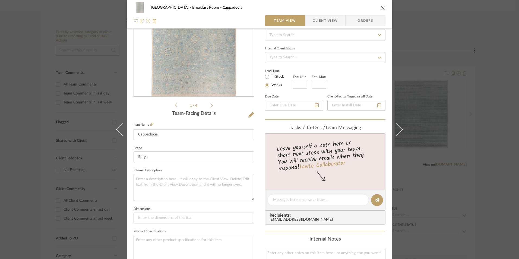
scroll to position [0, 0]
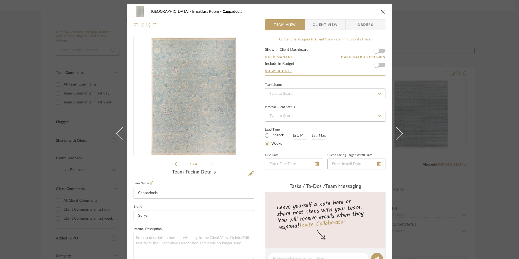
click at [332, 25] on span "Client View" at bounding box center [325, 24] width 25 height 11
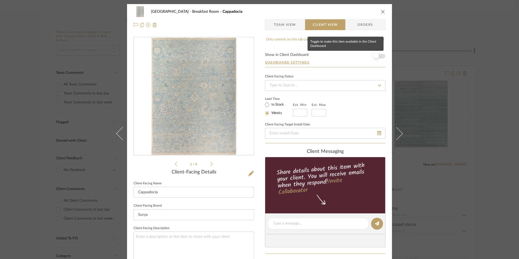
click at [380, 55] on span "button" at bounding box center [376, 56] width 12 height 12
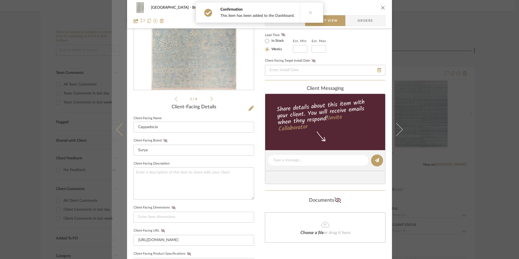
scroll to position [163, 0]
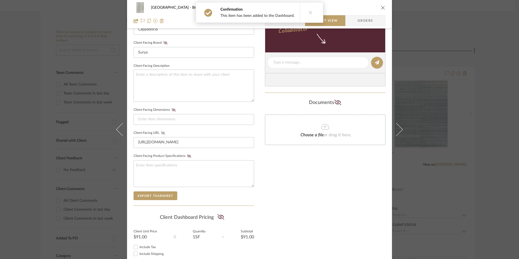
click at [161, 134] on icon at bounding box center [163, 132] width 4 height 3
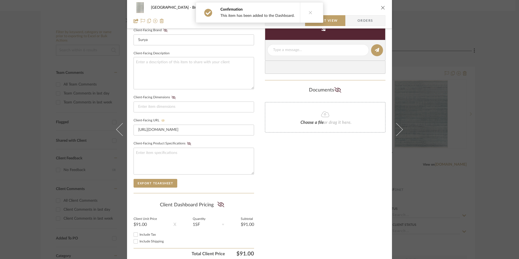
scroll to position [197, 0]
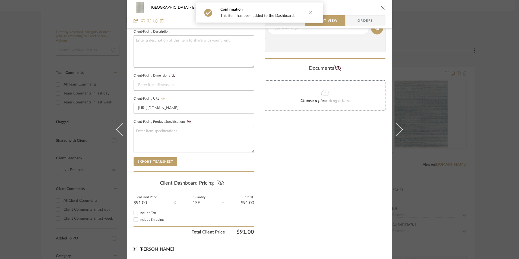
click at [219, 184] on icon at bounding box center [220, 182] width 7 height 5
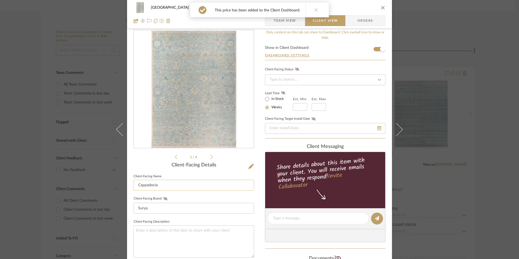
scroll to position [0, 0]
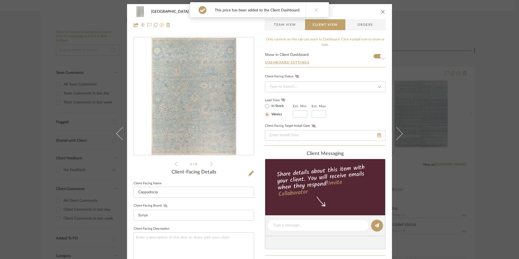
click at [163, 205] on icon at bounding box center [165, 205] width 4 height 3
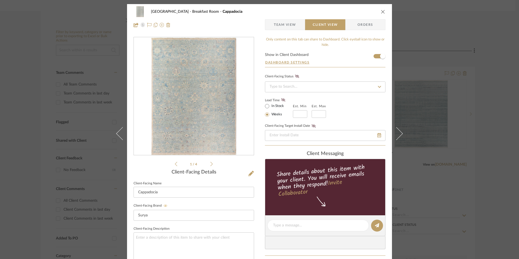
click at [381, 12] on icon "close" at bounding box center [383, 11] width 4 height 4
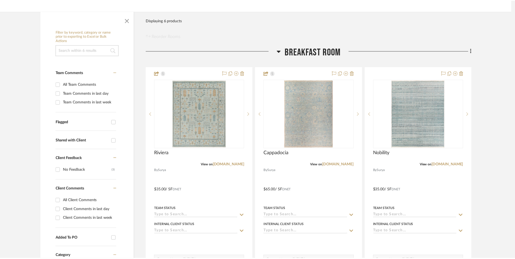
scroll to position [81, 0]
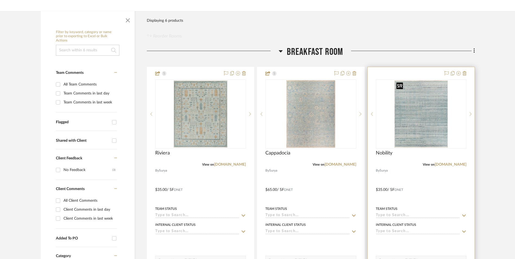
click at [414, 114] on img "0" at bounding box center [420, 114] width 53 height 68
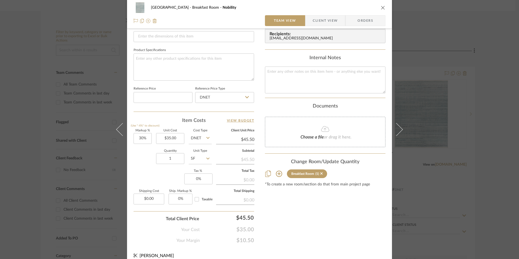
scroll to position [246, 0]
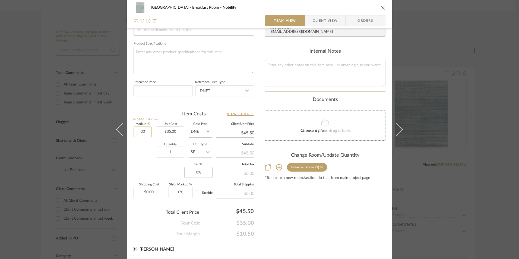
click at [134, 132] on input "30" at bounding box center [143, 131] width 18 height 11
type input "40%"
click at [144, 167] on div "Markup % (Use "-X%" to discount) 40% Unit Cost $35.00 Cost Type DNET Client Uni…" at bounding box center [194, 162] width 120 height 79
type input "$49.00"
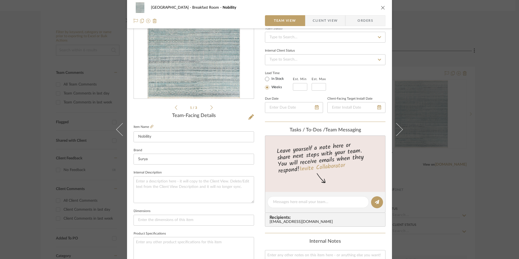
scroll to position [0, 0]
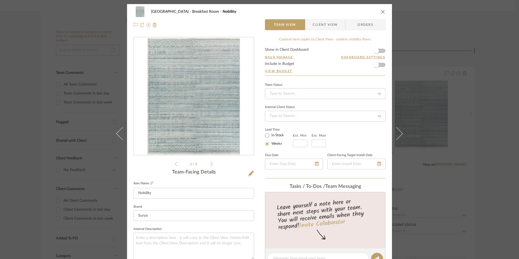
click at [336, 25] on span "Client View" at bounding box center [325, 24] width 40 height 11
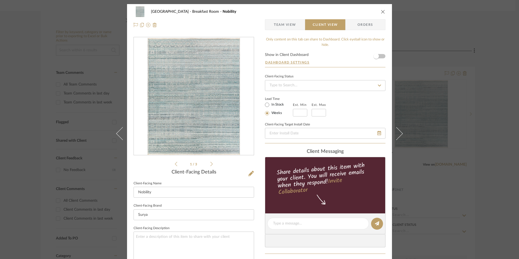
click at [380, 57] on form "Show in Client Dashboard Dashboard Settings" at bounding box center [325, 60] width 120 height 14
click at [380, 56] on form "Show in Client Dashboard Dashboard Settings" at bounding box center [325, 60] width 120 height 14
click at [380, 57] on span "button" at bounding box center [376, 56] width 12 height 12
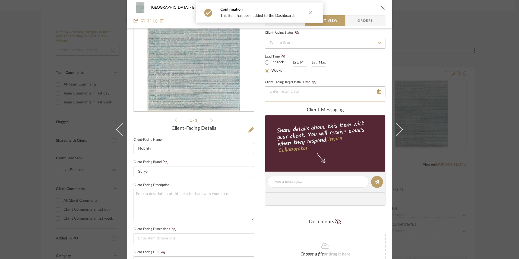
scroll to position [163, 0]
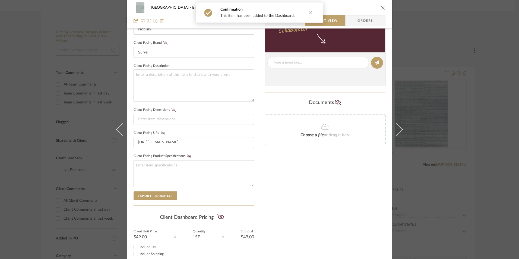
click at [161, 134] on icon at bounding box center [163, 132] width 4 height 3
click at [163, 42] on icon at bounding box center [165, 42] width 4 height 3
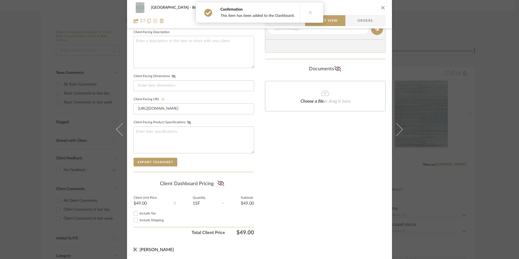
scroll to position [197, 0]
click at [217, 185] on icon at bounding box center [220, 182] width 7 height 5
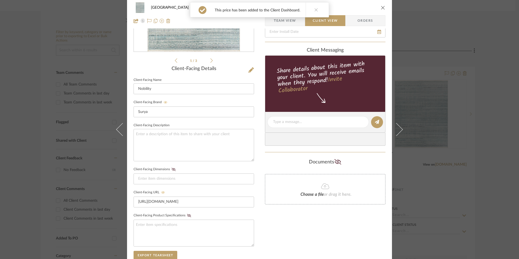
scroll to position [0, 0]
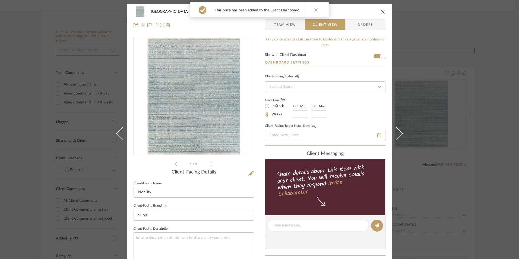
click at [381, 11] on icon "close" at bounding box center [383, 11] width 4 height 4
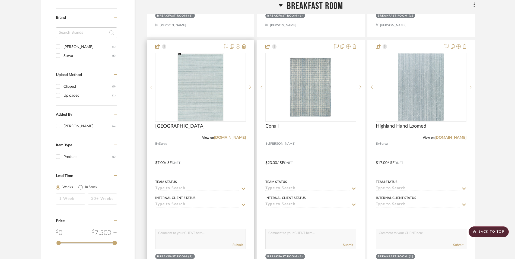
scroll to position [353, 0]
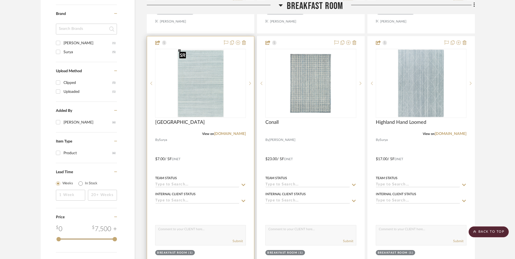
click at [0, 0] on img at bounding box center [0, 0] width 0 height 0
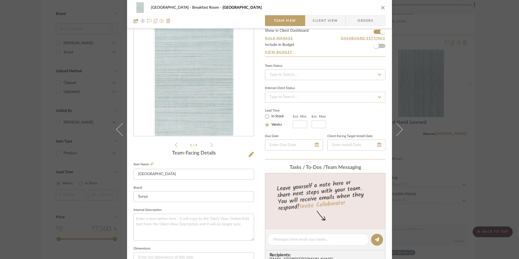
scroll to position [0, 0]
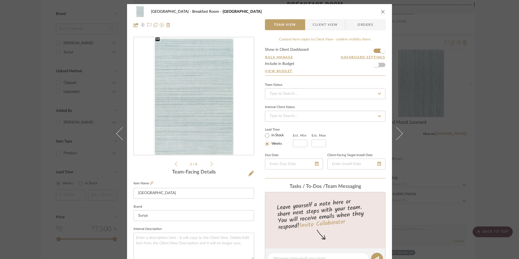
click at [381, 14] on button "close" at bounding box center [382, 11] width 5 height 5
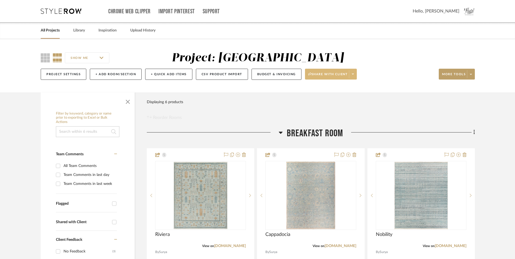
click at [327, 72] on button "Share with client" at bounding box center [331, 74] width 52 height 11
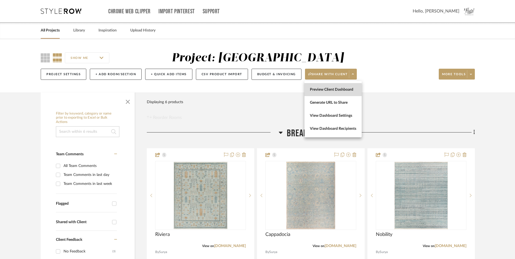
click at [325, 90] on span "Preview Client Dashboard" at bounding box center [333, 89] width 46 height 5
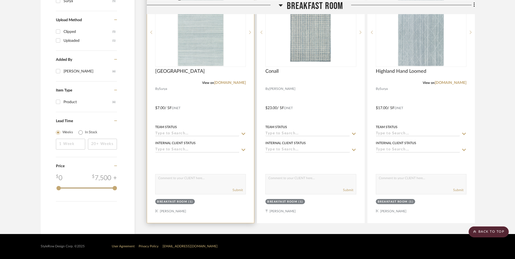
scroll to position [377, 0]
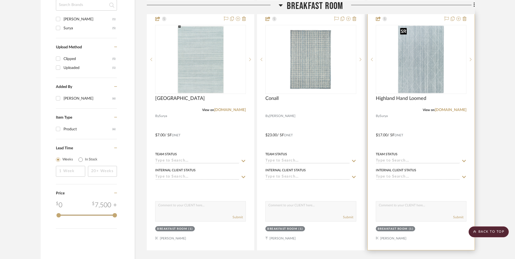
click at [414, 43] on img "0" at bounding box center [421, 60] width 46 height 68
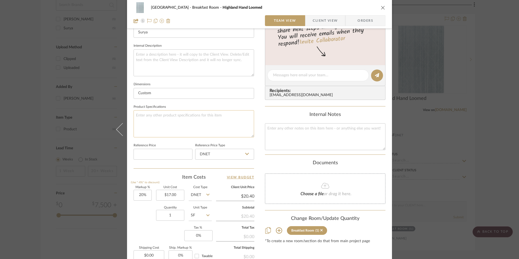
scroll to position [190, 0]
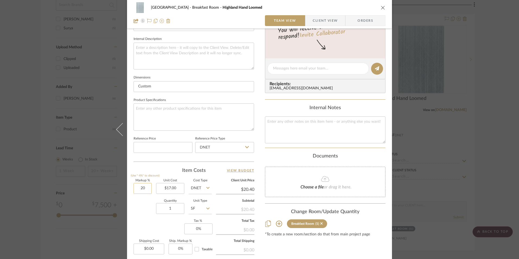
click at [136, 189] on input "20" at bounding box center [143, 188] width 18 height 11
type input "40%"
click at [146, 221] on div "Markup % (Use "-X%" to discount) 40% Unit Cost $17.00 Cost Type DNET Client Uni…" at bounding box center [194, 218] width 120 height 79
type input "$23.80"
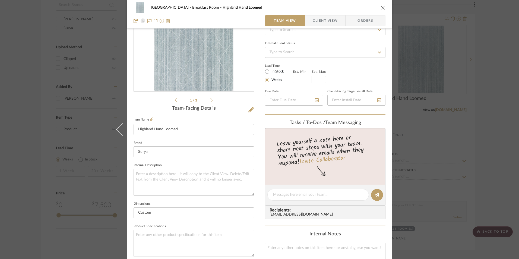
scroll to position [0, 0]
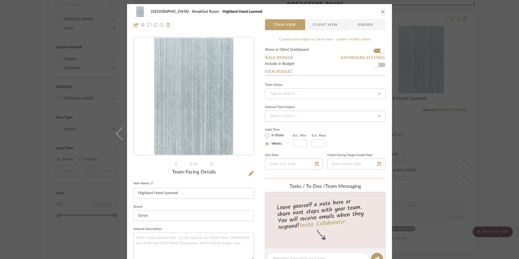
click at [382, 10] on icon "close" at bounding box center [383, 11] width 4 height 4
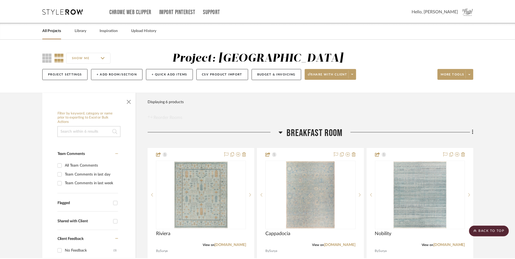
scroll to position [377, 0]
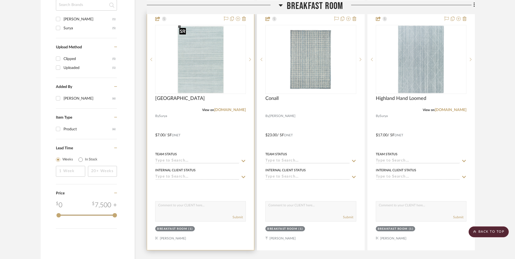
click at [207, 76] on img "0" at bounding box center [200, 60] width 47 height 68
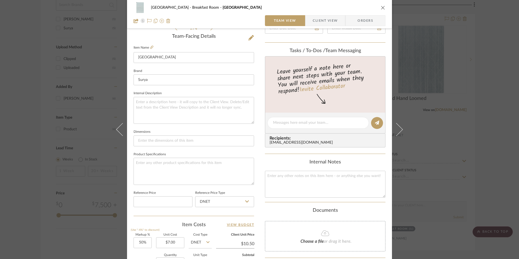
scroll to position [244, 0]
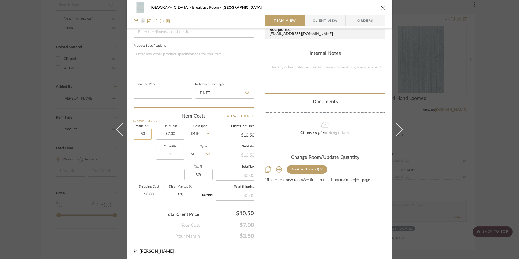
click at [135, 137] on input "50" at bounding box center [143, 134] width 18 height 11
type input "50%"
click at [144, 170] on div "Markup % (Use "-X%" to discount) 50% Unit Cost $7.00 Cost Type DNET Client Unit…" at bounding box center [194, 164] width 120 height 79
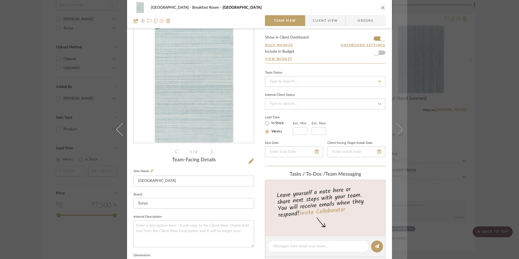
scroll to position [0, 0]
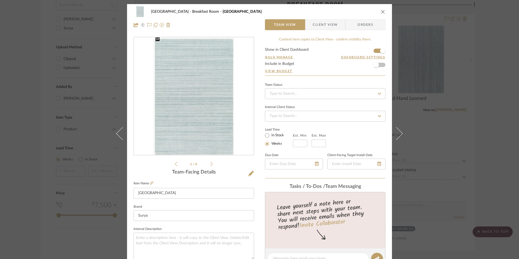
click at [380, 14] on div "Lake Leelanau Breakfast Room Fresno" at bounding box center [260, 11] width 252 height 11
click at [381, 13] on icon "close" at bounding box center [383, 11] width 4 height 4
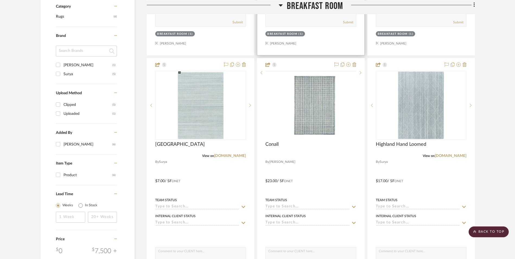
scroll to position [380, 0]
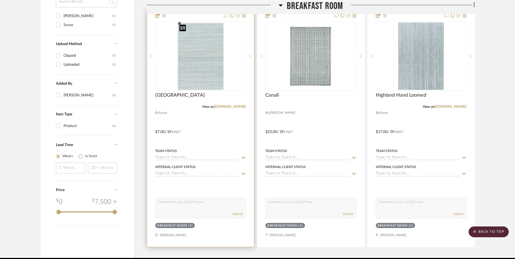
click at [210, 58] on img "0" at bounding box center [200, 56] width 47 height 68
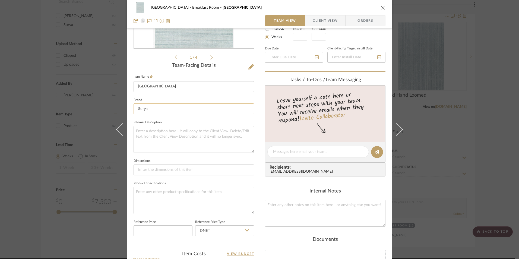
scroll to position [84, 0]
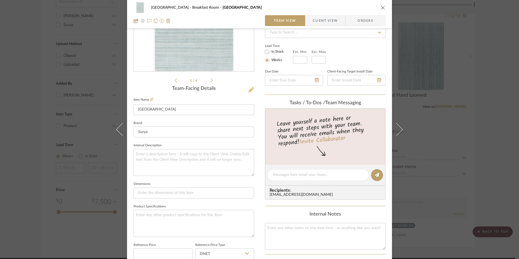
click at [250, 90] on icon at bounding box center [250, 89] width 5 height 5
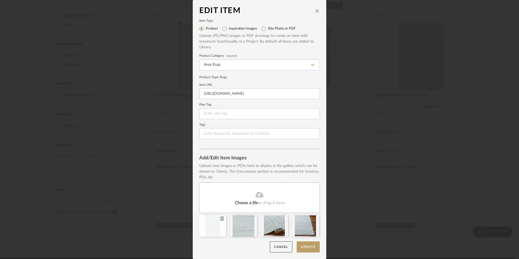
click at [220, 220] on icon at bounding box center [222, 218] width 4 height 4
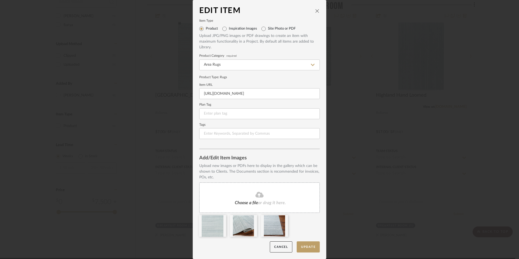
click at [235, 204] on span "Choose a file" at bounding box center [246, 203] width 23 height 4
click at [250, 198] on fa-icon at bounding box center [259, 194] width 49 height 7
click at [232, 203] on div "Choose a file or drag it here." at bounding box center [259, 197] width 120 height 30
click at [228, 196] on div "Choose a file or drag it here." at bounding box center [259, 197] width 120 height 30
click at [231, 191] on div "Choose a file or drag it here." at bounding box center [259, 197] width 120 height 30
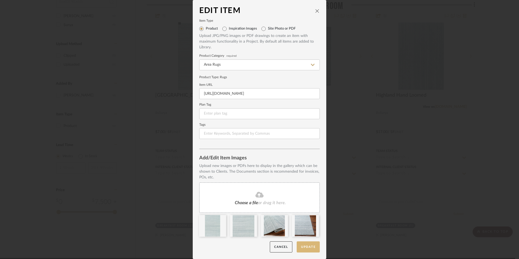
click at [304, 246] on button "Update" at bounding box center [308, 246] width 23 height 11
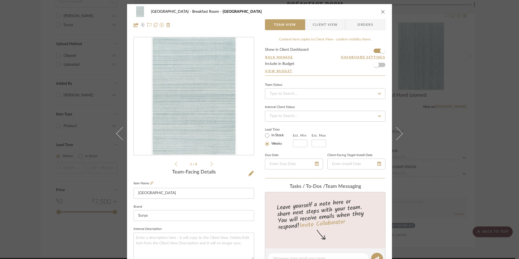
click at [381, 11] on icon "close" at bounding box center [383, 11] width 4 height 4
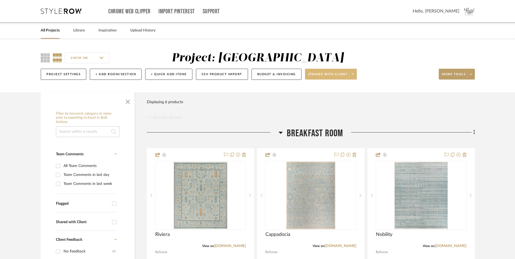
click at [333, 75] on span "Share with client" at bounding box center [328, 76] width 40 height 8
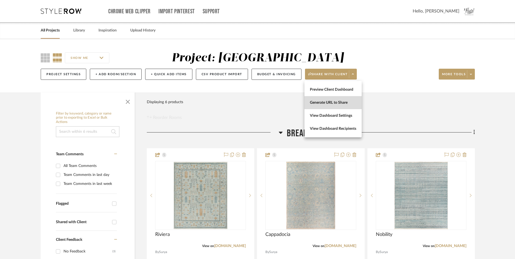
click at [334, 101] on span "Generate URL to Share" at bounding box center [333, 102] width 46 height 5
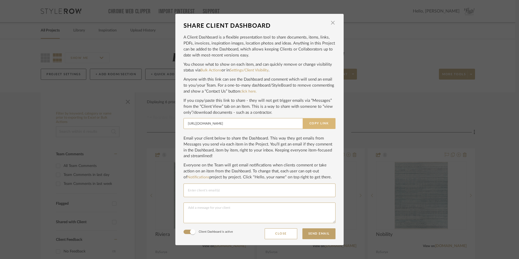
click at [304, 124] on button "Copy Link" at bounding box center [319, 123] width 33 height 11
click at [258, 191] on input "Email selection" at bounding box center [259, 190] width 143 height 7
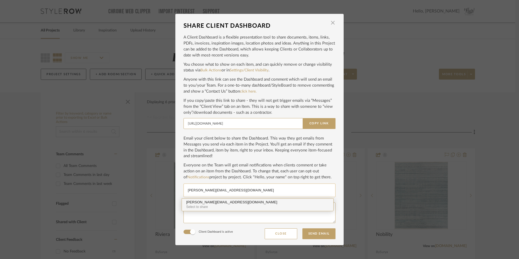
type input "katie@flairinteriorsllc.com"
click at [223, 201] on div "katie@flairinteriorsllc.com" at bounding box center [257, 202] width 143 height 4
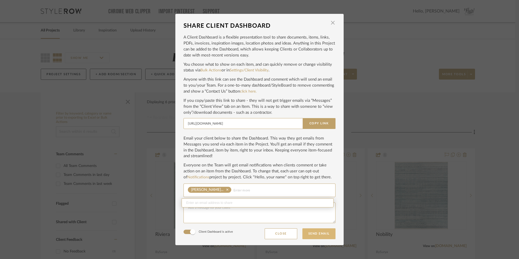
click at [320, 237] on button "Send Email" at bounding box center [318, 233] width 33 height 11
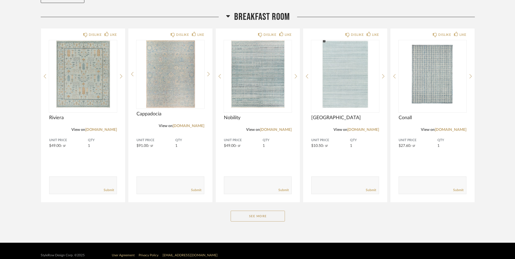
scroll to position [80, 0]
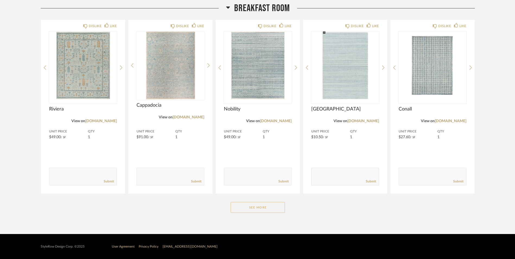
click at [262, 210] on button "See More" at bounding box center [258, 207] width 54 height 11
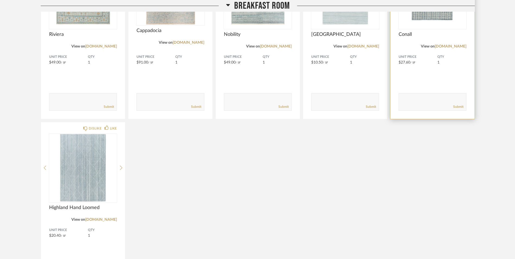
scroll to position [188, 0]
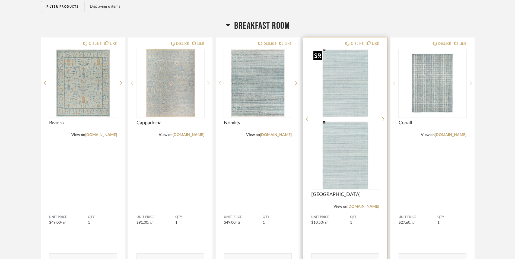
scroll to position [76, 0]
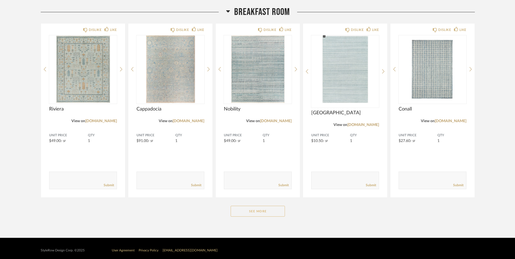
click at [255, 213] on button "See More" at bounding box center [258, 211] width 54 height 11
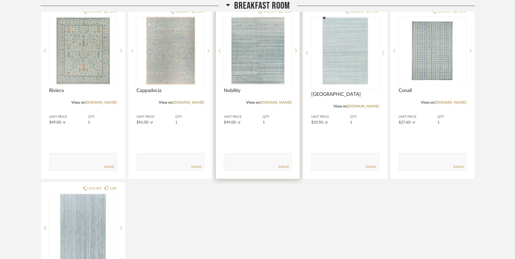
scroll to position [22, 0]
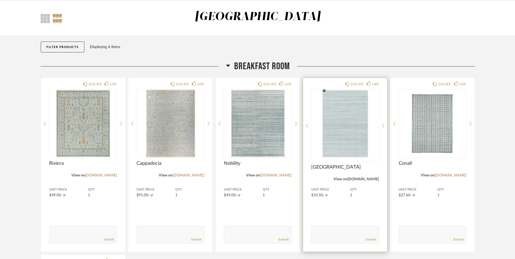
click at [371, 180] on link "[DOMAIN_NAME]" at bounding box center [363, 179] width 32 height 4
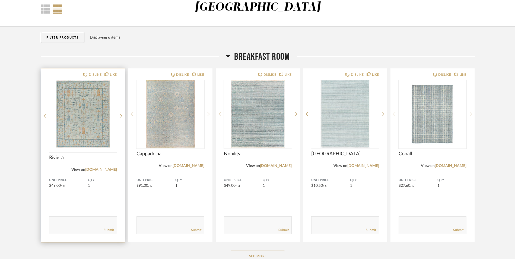
scroll to position [76, 0]
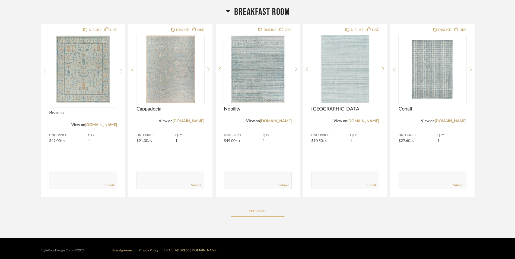
click at [243, 209] on button "See More" at bounding box center [258, 211] width 54 height 11
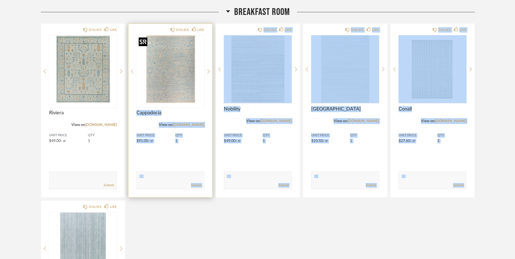
drag, startPoint x: 69, startPoint y: 208, endPoint x: 137, endPoint y: 100, distance: 127.1
click at [137, 100] on div "DISLIKE LIKE Riviera View on [DOMAIN_NAME] Unit Price $49.00 / SF QTY 1 Comment…" at bounding box center [258, 198] width 434 height 351
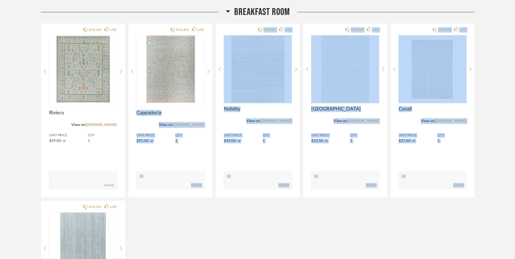
click at [291, 240] on div "DISLIKE LIKE Riviera View on [DOMAIN_NAME] Unit Price $49.00 / SF QTY 1 Comment…" at bounding box center [258, 198] width 434 height 351
click at [301, 225] on div "DISLIKE LIKE Riviera View on [DOMAIN_NAME] Unit Price $49.00 / SF QTY 1 Comment…" at bounding box center [258, 198] width 434 height 351
